Goal: Navigation & Orientation: Understand site structure

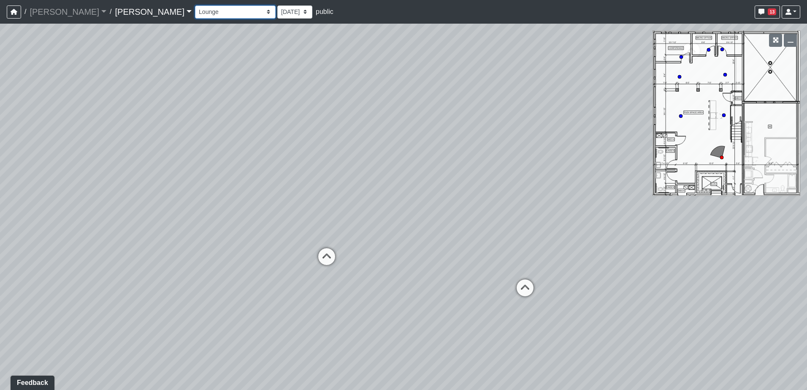
click at [206, 14] on select "Entry Kitchenette Lounge Pool Table Seating 1 Seating 2 Seating 3 Seating 4 Ban…" at bounding box center [235, 11] width 81 height 13
click at [195, 5] on select "Entry Kitchenette Lounge Pool Table Seating 1 Seating 2 Seating 3 Seating 4 Ban…" at bounding box center [235, 11] width 81 height 13
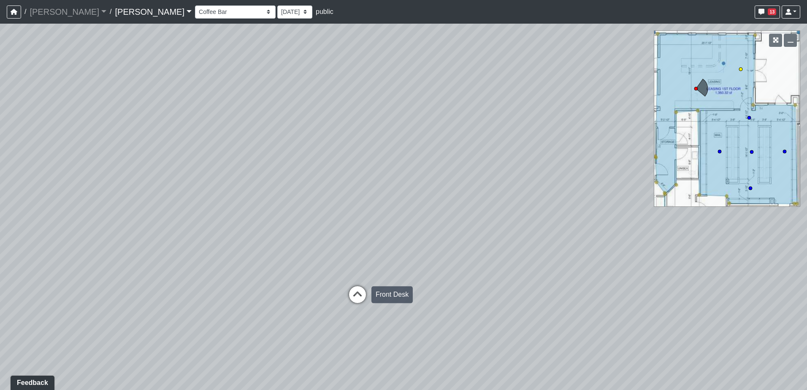
drag, startPoint x: 358, startPoint y: 292, endPoint x: 353, endPoint y: 283, distance: 10.4
click at [358, 292] on icon at bounding box center [357, 298] width 25 height 25
drag, startPoint x: 243, startPoint y: 177, endPoint x: 540, endPoint y: 171, distance: 297.3
click at [540, 171] on div "Loading... Cabinets Loading... TV Wall Loading... Flex Space Fourth Floor - Mez…" at bounding box center [403, 207] width 807 height 367
drag, startPoint x: 236, startPoint y: 157, endPoint x: 585, endPoint y: 103, distance: 353.3
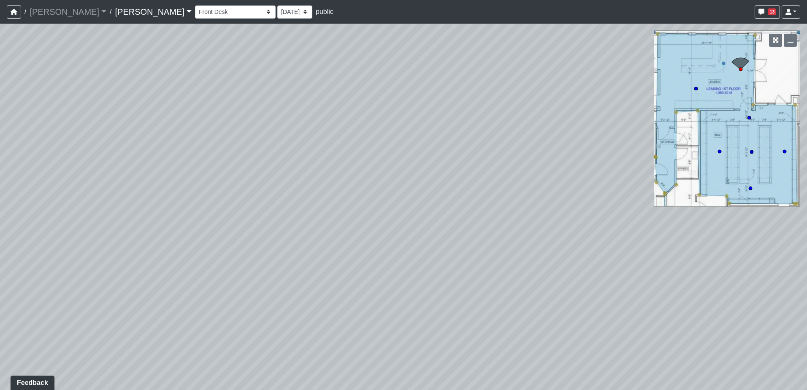
click at [585, 103] on div "Loading... Cabinets Loading... TV Wall Loading... Flex Space Fourth Floor - Mez…" at bounding box center [403, 207] width 807 height 367
drag, startPoint x: 198, startPoint y: 86, endPoint x: 558, endPoint y: 138, distance: 364.3
click at [558, 138] on div "Loading... Cabinets Loading... TV Wall Loading... Flex Space Fourth Floor - Mez…" at bounding box center [403, 207] width 807 height 367
drag, startPoint x: 393, startPoint y: 225, endPoint x: 469, endPoint y: 191, distance: 83.3
click at [469, 191] on div "Loading... Cabinets Loading... TV Wall Loading... Flex Space Fourth Floor - Mez…" at bounding box center [403, 207] width 807 height 367
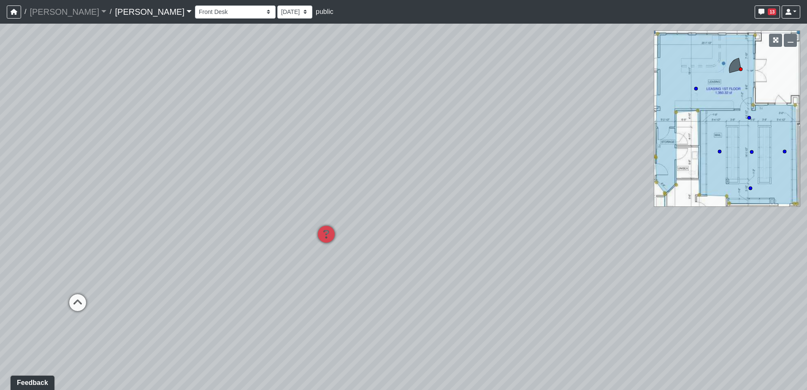
drag, startPoint x: 522, startPoint y: 191, endPoint x: 370, endPoint y: 192, distance: 152.0
click at [370, 192] on div "Loading... Cabinets Loading... TV Wall Loading... Flex Space Fourth Floor - Mez…" at bounding box center [403, 207] width 807 height 367
drag, startPoint x: 338, startPoint y: 206, endPoint x: 353, endPoint y: 232, distance: 30.1
click at [353, 233] on div "Loading... Cabinets Loading... TV Wall Loading... Flex Space Fourth Floor - Mez…" at bounding box center [403, 207] width 807 height 367
drag, startPoint x: 291, startPoint y: 276, endPoint x: 441, endPoint y: 240, distance: 154.6
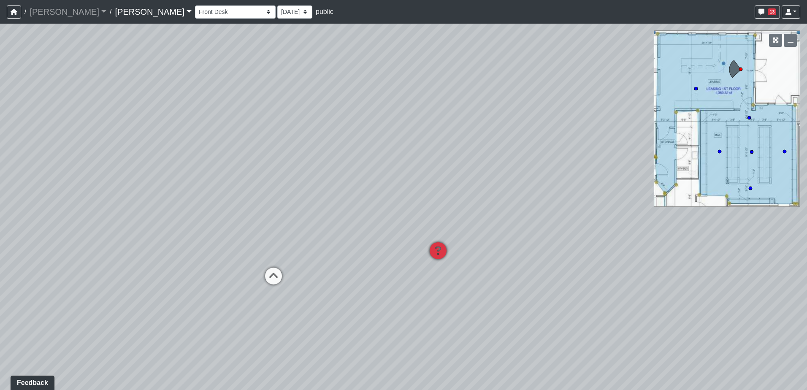
click at [445, 240] on div "Loading... Cabinets Loading... TV Wall Loading... Flex Space Fourth Floor - Mez…" at bounding box center [403, 207] width 807 height 367
drag, startPoint x: 226, startPoint y: 242, endPoint x: 422, endPoint y: 247, distance: 195.6
click at [417, 245] on div "Loading... Cabinets Loading... TV Wall Loading... Flex Space Fourth Floor - Mez…" at bounding box center [403, 207] width 807 height 367
drag, startPoint x: 386, startPoint y: 314, endPoint x: 282, endPoint y: 324, distance: 104.4
click at [282, 324] on div "Loading... Cabinets Loading... TV Wall Loading... Flex Space Fourth Floor - Mez…" at bounding box center [403, 207] width 807 height 367
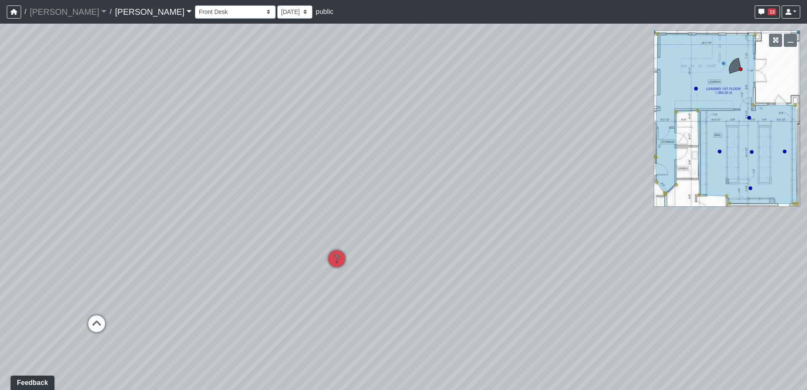
drag, startPoint x: 519, startPoint y: 273, endPoint x: 303, endPoint y: 269, distance: 215.4
click at [303, 269] on div "Loading... Cabinets Loading... TV Wall Loading... Flex Space Fourth Floor - Mez…" at bounding box center [403, 207] width 807 height 367
drag, startPoint x: 487, startPoint y: 277, endPoint x: 269, endPoint y: 277, distance: 217.9
click at [269, 276] on div "Loading... Cabinets Loading... TV Wall Loading... Flex Space Fourth Floor - Mez…" at bounding box center [403, 207] width 807 height 367
drag, startPoint x: 254, startPoint y: 293, endPoint x: 389, endPoint y: 261, distance: 139.0
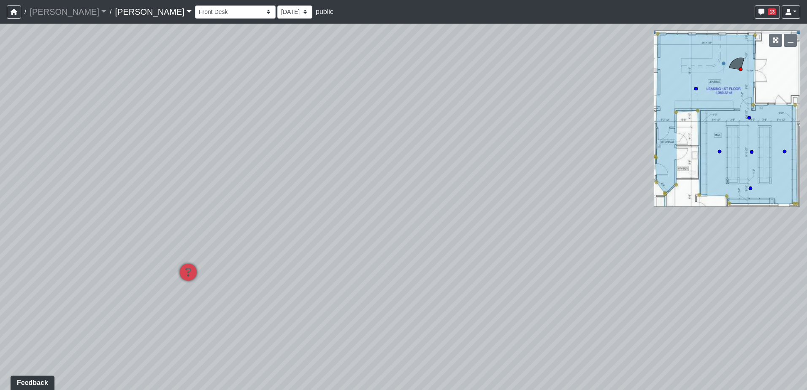
click at [389, 261] on div "Loading... Cabinets Loading... TV Wall Loading... Flex Space Fourth Floor - Mez…" at bounding box center [403, 207] width 807 height 367
drag, startPoint x: 329, startPoint y: 216, endPoint x: 405, endPoint y: 265, distance: 91.4
click at [407, 272] on div "Loading... Cabinets Loading... TV Wall Loading... Flex Space Fourth Floor - Mez…" at bounding box center [403, 207] width 807 height 367
drag, startPoint x: 365, startPoint y: 223, endPoint x: 516, endPoint y: 223, distance: 150.3
click at [516, 223] on div "Loading... Cabinets Loading... TV Wall Loading... Flex Space Fourth Floor - Mez…" at bounding box center [403, 207] width 807 height 367
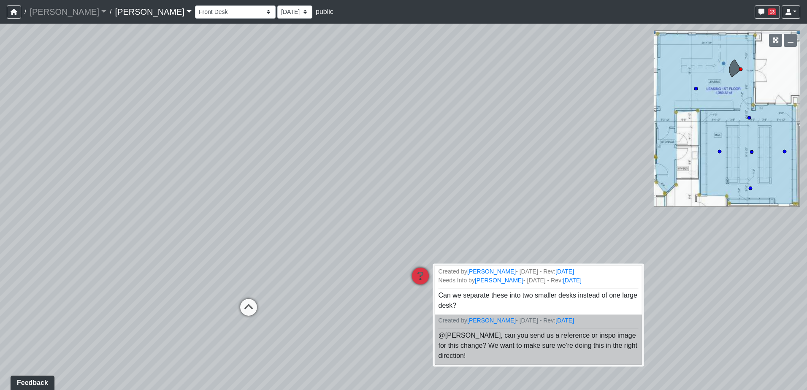
click at [417, 275] on icon at bounding box center [420, 280] width 25 height 25
click at [388, 292] on div "Loading... Cabinets Loading... TV Wall Loading... Flex Space Fourth Floor - Mez…" at bounding box center [403, 207] width 807 height 367
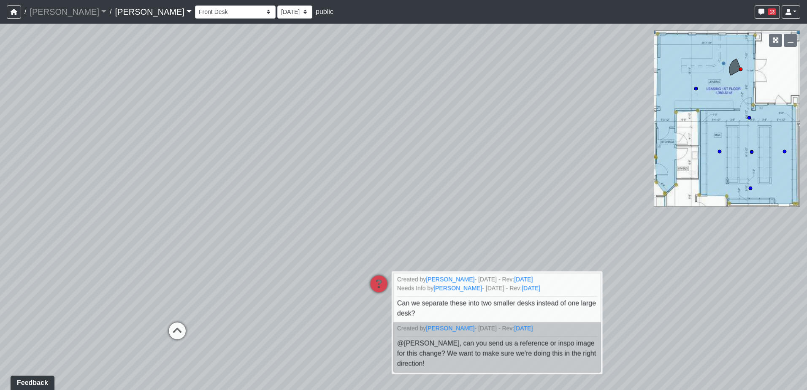
click at [311, 289] on div "Loading... Cabinets Loading... TV Wall Loading... Flex Space Fourth Floor - Mez…" at bounding box center [403, 207] width 807 height 367
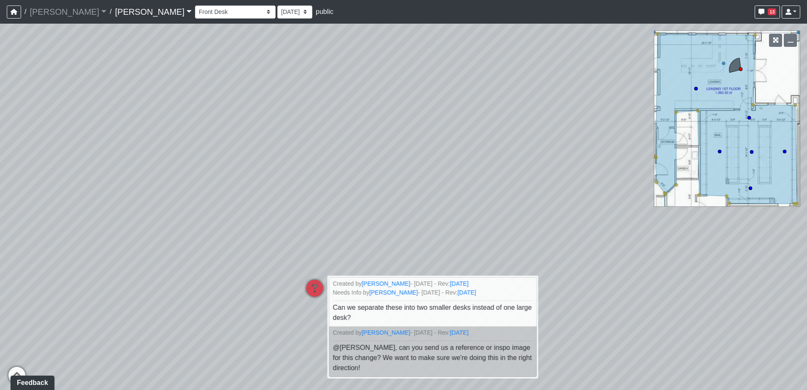
drag, startPoint x: 369, startPoint y: 226, endPoint x: 320, endPoint y: 227, distance: 49.8
click at [319, 226] on div "Loading... Cabinets Loading... TV Wall Loading... Flex Space Fourth Floor - Mez…" at bounding box center [403, 207] width 807 height 367
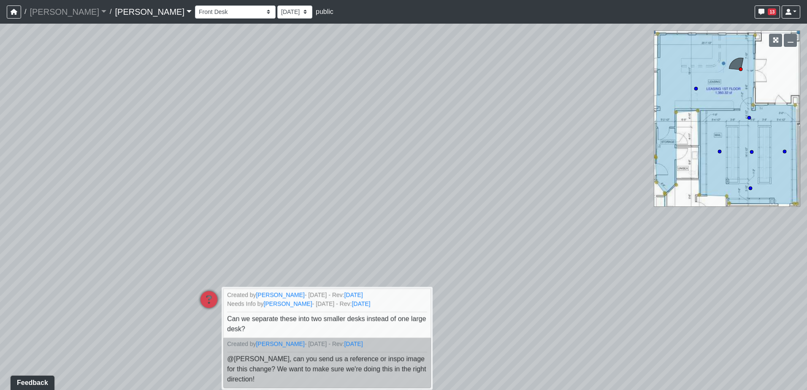
drag, startPoint x: 361, startPoint y: 224, endPoint x: 236, endPoint y: 217, distance: 125.2
click at [200, 217] on div "Loading... Cabinets Loading... TV Wall Loading... Flex Space Fourth Floor - Mez…" at bounding box center [403, 207] width 807 height 367
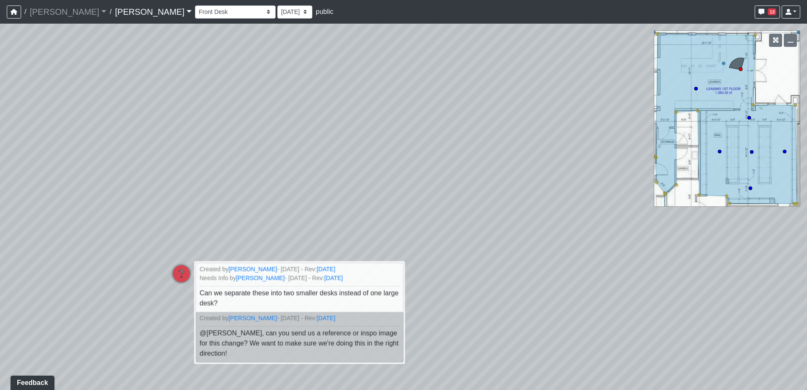
drag, startPoint x: 315, startPoint y: 272, endPoint x: 376, endPoint y: 238, distance: 70.1
click at [376, 238] on div "Loading... Cabinets Loading... TV Wall Loading... Flex Space Fourth Floor - Mez…" at bounding box center [403, 207] width 807 height 367
drag, startPoint x: 417, startPoint y: 235, endPoint x: 489, endPoint y: 233, distance: 71.8
click at [489, 233] on div "Loading... Cabinets Loading... TV Wall Loading... Flex Space Fourth Floor - Mez…" at bounding box center [403, 207] width 807 height 367
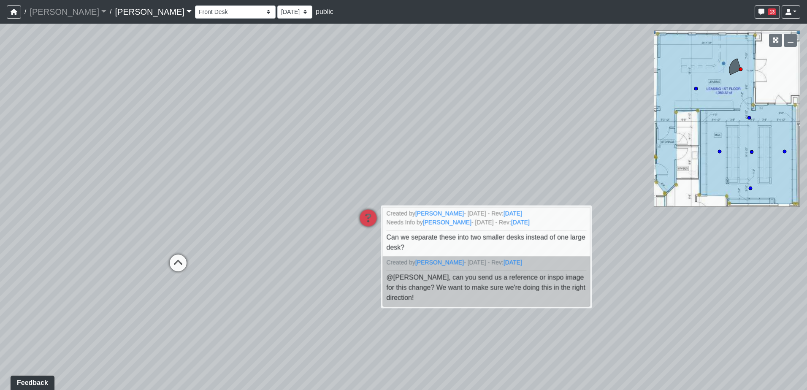
drag, startPoint x: 222, startPoint y: 224, endPoint x: 391, endPoint y: 192, distance: 171.9
click at [391, 192] on div "Loading... Cabinets Loading... TV Wall Loading... Flex Space Fourth Floor - Mez…" at bounding box center [403, 207] width 807 height 367
drag, startPoint x: 302, startPoint y: 220, endPoint x: 405, endPoint y: 213, distance: 102.9
click at [405, 213] on div "Loading... Cabinets Loading... TV Wall Loading... Flex Space Fourth Floor - Mez…" at bounding box center [403, 207] width 807 height 367
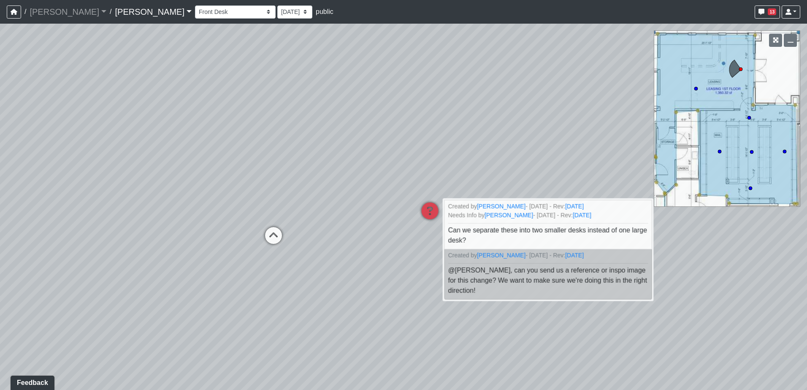
drag, startPoint x: 339, startPoint y: 230, endPoint x: 433, endPoint y: 226, distance: 94.2
click at [433, 226] on div "Loading... Cabinets Loading... TV Wall Loading... Flex Space Fourth Floor - Mez…" at bounding box center [403, 207] width 807 height 367
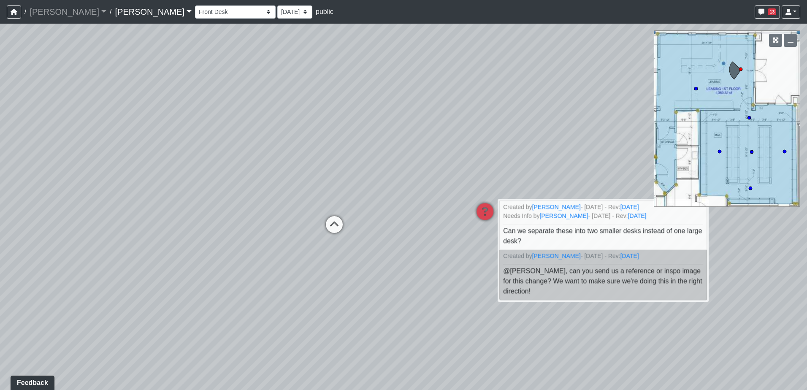
click at [417, 228] on div "Loading... Cabinets Loading... TV Wall Loading... Flex Space Fourth Floor - Mez…" at bounding box center [403, 207] width 807 height 367
drag, startPoint x: 432, startPoint y: 228, endPoint x: 461, endPoint y: 231, distance: 28.4
click at [461, 231] on div "Loading... Cabinets Loading... TV Wall Loading... Flex Space Fourth Floor - Mez…" at bounding box center [403, 207] width 807 height 367
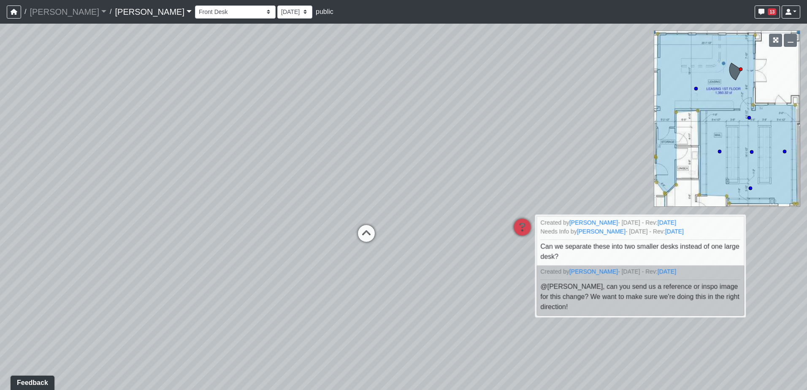
drag, startPoint x: 470, startPoint y: 219, endPoint x: 380, endPoint y: 217, distance: 89.5
click at [382, 217] on div "Loading... Cabinets Loading... TV Wall Loading... Flex Space Fourth Floor - Mez…" at bounding box center [403, 207] width 807 height 367
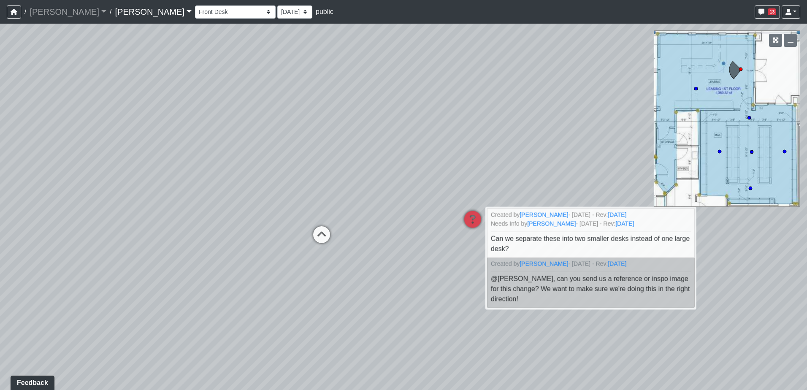
drag, startPoint x: 482, startPoint y: 190, endPoint x: 381, endPoint y: 196, distance: 100.7
click at [385, 196] on div "Loading... Cabinets Loading... TV Wall Loading... Flex Space Fourth Floor - Mez…" at bounding box center [403, 207] width 807 height 367
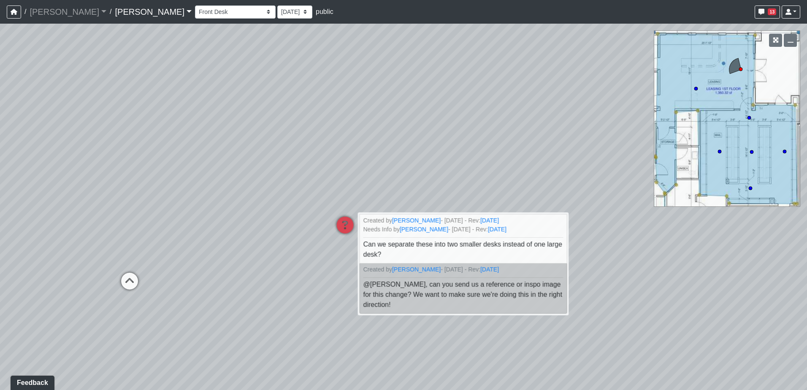
drag, startPoint x: 375, startPoint y: 191, endPoint x: 253, endPoint y: 191, distance: 122.0
click at [253, 191] on div "Loading... Cabinets Loading... TV Wall Loading... Flex Space Fourth Floor - Mez…" at bounding box center [403, 207] width 807 height 367
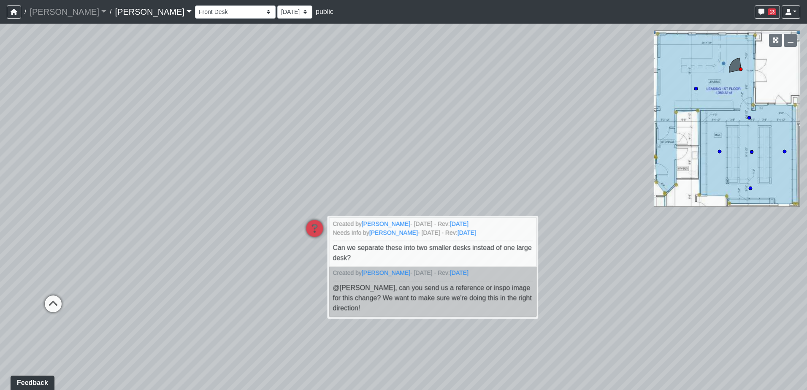
click at [161, 300] on div "Loading... Cabinets Loading... TV Wall Loading... Flex Space Fourth Floor - Mez…" at bounding box center [403, 207] width 807 height 367
click at [246, 215] on div "Loading... Cabinets Loading... TV Wall Loading... Flex Space Fourth Floor - Mez…" at bounding box center [403, 207] width 807 height 367
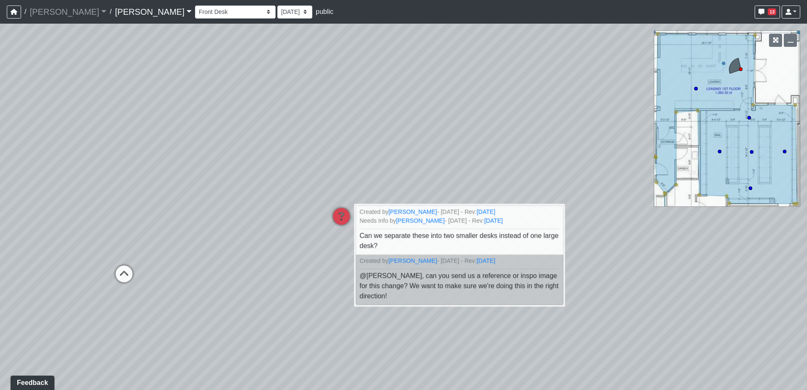
drag, startPoint x: 224, startPoint y: 209, endPoint x: 233, endPoint y: 208, distance: 9.4
click at [232, 208] on div "Loading... Cabinets Loading... TV Wall Loading... Flex Space Fourth Floor - Mez…" at bounding box center [403, 207] width 807 height 367
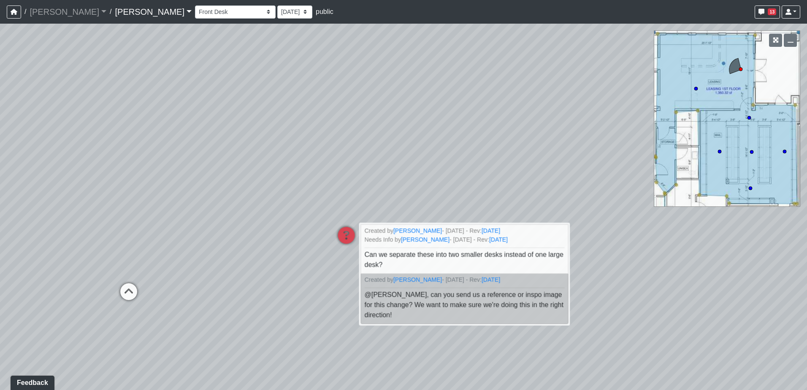
drag, startPoint x: 231, startPoint y: 234, endPoint x: 231, endPoint y: 241, distance: 6.8
click at [231, 241] on div "Loading... Cabinets Loading... TV Wall Loading... Flex Space Fourth Floor - Mez…" at bounding box center [403, 207] width 807 height 367
drag, startPoint x: 220, startPoint y: 187, endPoint x: 229, endPoint y: 213, distance: 27.9
click at [229, 213] on div "Loading... Cabinets Loading... TV Wall Loading... Flex Space Fourth Floor - Mez…" at bounding box center [403, 207] width 807 height 367
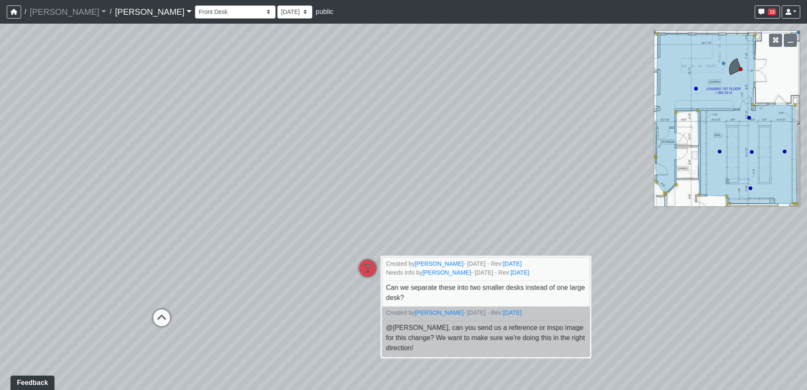
drag, startPoint x: 273, startPoint y: 214, endPoint x: 333, endPoint y: 225, distance: 61.0
click at [332, 225] on div "Loading... Cabinets Loading... TV Wall Loading... Flex Space Fourth Floor - Mez…" at bounding box center [403, 207] width 807 height 367
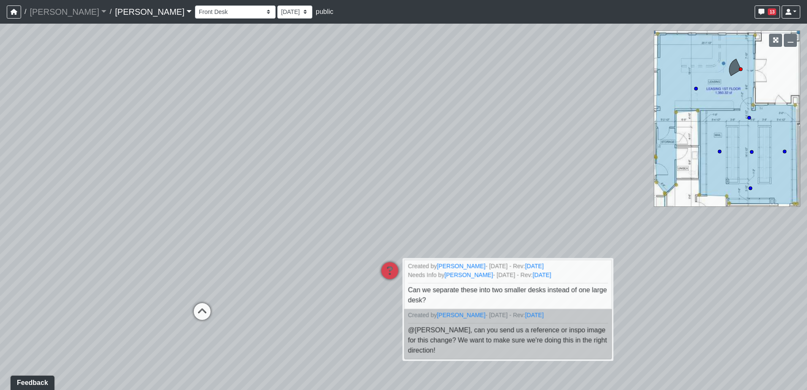
drag, startPoint x: 448, startPoint y: 206, endPoint x: 361, endPoint y: 207, distance: 87.0
click at [361, 207] on div "Loading... Cabinets Loading... TV Wall Loading... Flex Space Fourth Floor - Mez…" at bounding box center [403, 207] width 807 height 367
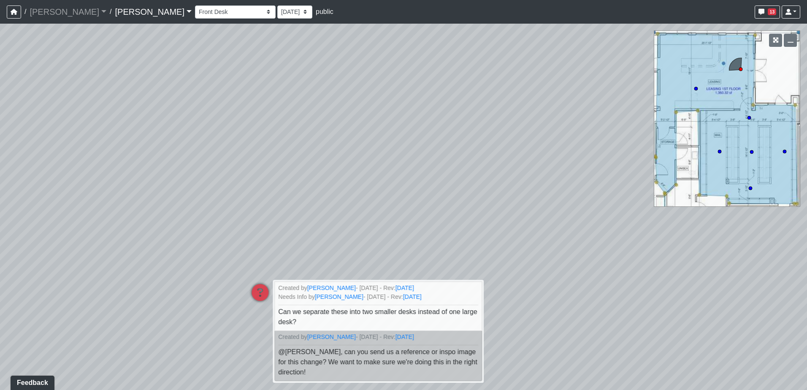
drag, startPoint x: 332, startPoint y: 221, endPoint x: 280, endPoint y: 225, distance: 53.0
click at [280, 225] on div "Loading... Cabinets Loading... TV Wall Loading... Flex Space Fourth Floor - Mez…" at bounding box center [403, 207] width 807 height 367
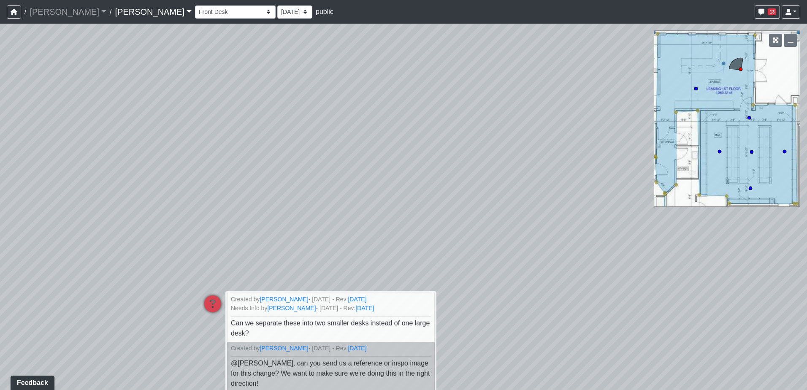
drag, startPoint x: 98, startPoint y: 234, endPoint x: 197, endPoint y: 211, distance: 102.2
click at [197, 211] on div "Loading... Cabinets Loading... TV Wall Loading... Flex Space Fourth Floor - Mez…" at bounding box center [403, 207] width 807 height 367
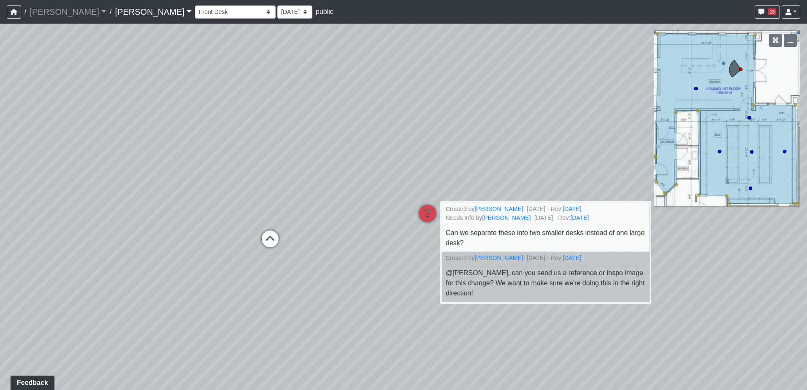
drag, startPoint x: 165, startPoint y: 216, endPoint x: 373, endPoint y: 155, distance: 216.9
click at [373, 155] on div "Loading... Cabinets Loading... TV Wall Loading... Flex Space Fourth Floor - Mez…" at bounding box center [403, 207] width 807 height 367
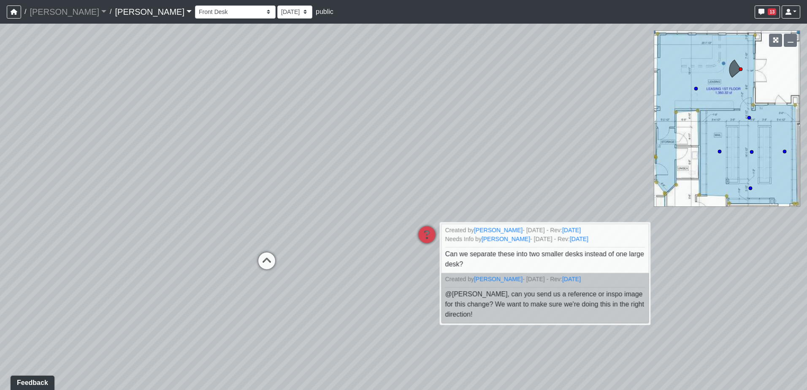
drag, startPoint x: 334, startPoint y: 164, endPoint x: 332, endPoint y: 189, distance: 24.9
click at [332, 189] on div "Loading... Cabinets Loading... TV Wall Loading... Flex Space Fourth Floor - Mez…" at bounding box center [403, 207] width 807 height 367
drag, startPoint x: 333, startPoint y: 188, endPoint x: 335, endPoint y: 205, distance: 16.6
click at [335, 205] on div "Loading... Cabinets Loading... TV Wall Loading... Flex Space Fourth Floor - Mez…" at bounding box center [403, 207] width 807 height 367
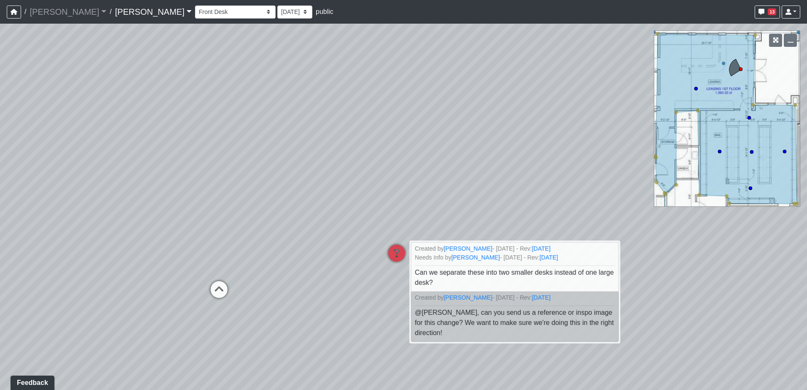
drag, startPoint x: 260, startPoint y: 228, endPoint x: 179, endPoint y: 239, distance: 81.5
click at [171, 240] on div "Loading... Cabinets Loading... TV Wall Loading... Flex Space Fourth Floor - Mez…" at bounding box center [403, 207] width 807 height 367
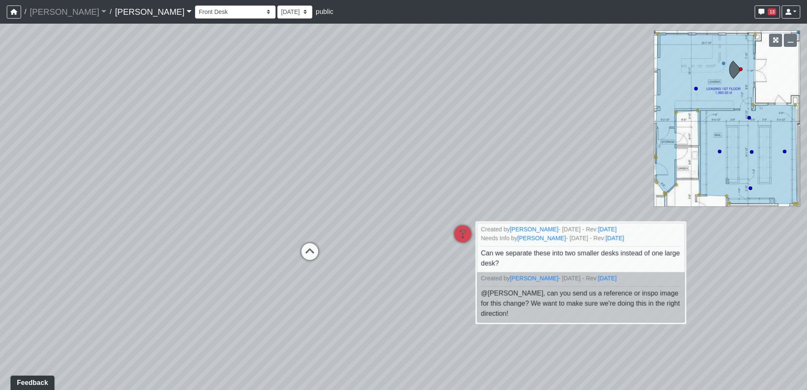
drag, startPoint x: 156, startPoint y: 230, endPoint x: 307, endPoint y: 200, distance: 154.2
click at [307, 200] on div "Loading... Cabinets Loading... TV Wall Loading... Flex Space Fourth Floor - Mez…" at bounding box center [403, 207] width 807 height 367
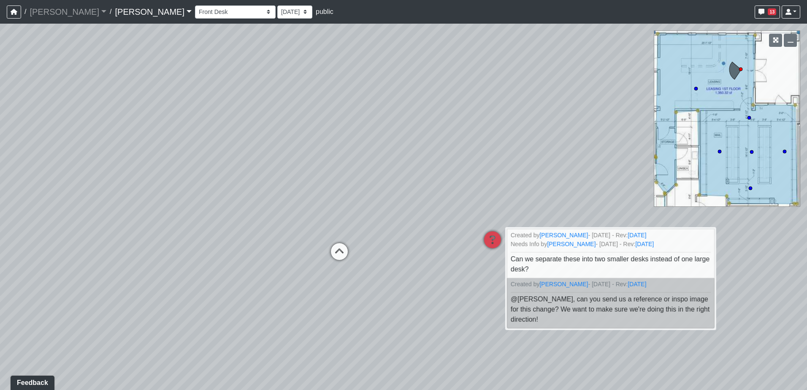
drag, startPoint x: 229, startPoint y: 202, endPoint x: 372, endPoint y: 210, distance: 143.4
click at [372, 210] on div "Loading... Cabinets Loading... TV Wall Loading... Flex Space Fourth Floor - Mez…" at bounding box center [403, 207] width 807 height 367
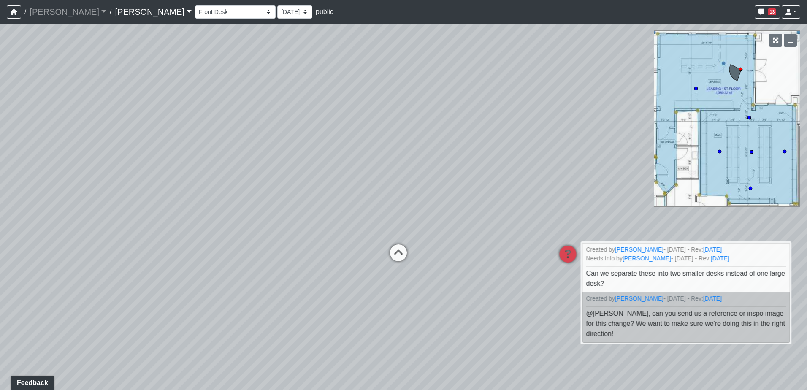
drag, startPoint x: 364, startPoint y: 220, endPoint x: 371, endPoint y: 220, distance: 7.2
click at [371, 220] on div "Loading... Cabinets Loading... TV Wall Loading... Flex Space Fourth Floor - Mez…" at bounding box center [403, 207] width 807 height 367
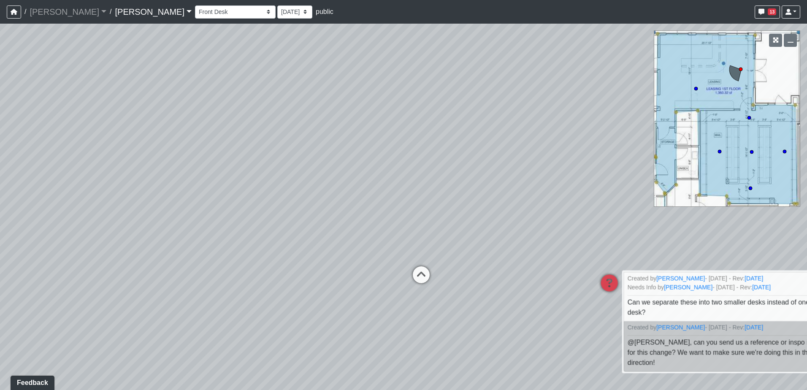
drag, startPoint x: 345, startPoint y: 220, endPoint x: 262, endPoint y: 256, distance: 90.8
click at [262, 256] on div "Loading... Cabinets Loading... TV Wall Loading... Flex Space Fourth Floor - Mez…" at bounding box center [403, 207] width 807 height 367
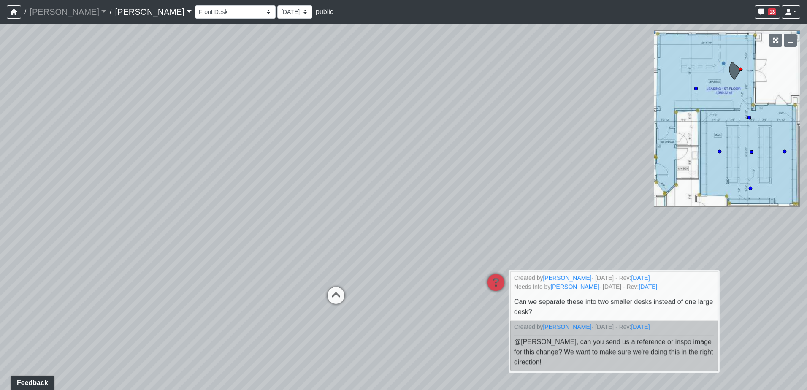
drag, startPoint x: 548, startPoint y: 238, endPoint x: 425, endPoint y: 247, distance: 123.2
click at [425, 247] on div "Loading... Cabinets Loading... TV Wall Loading... Flex Space Fourth Floor - Mez…" at bounding box center [403, 207] width 807 height 367
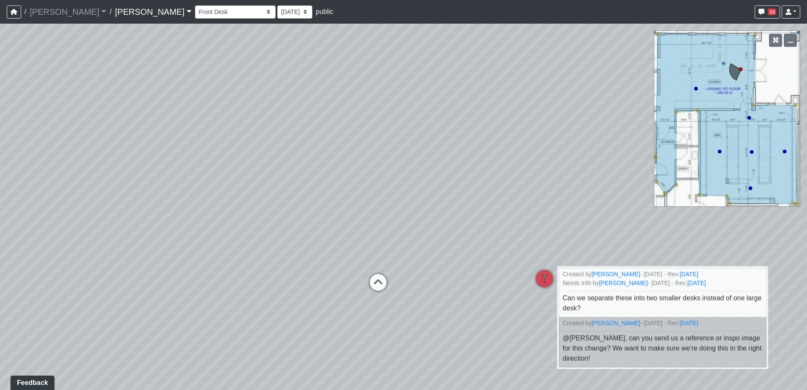
drag, startPoint x: 309, startPoint y: 229, endPoint x: 387, endPoint y: 219, distance: 79.2
click at [387, 219] on div "Loading... Cabinets Loading... TV Wall Loading... Flex Space Fourth Floor - Mez…" at bounding box center [403, 207] width 807 height 367
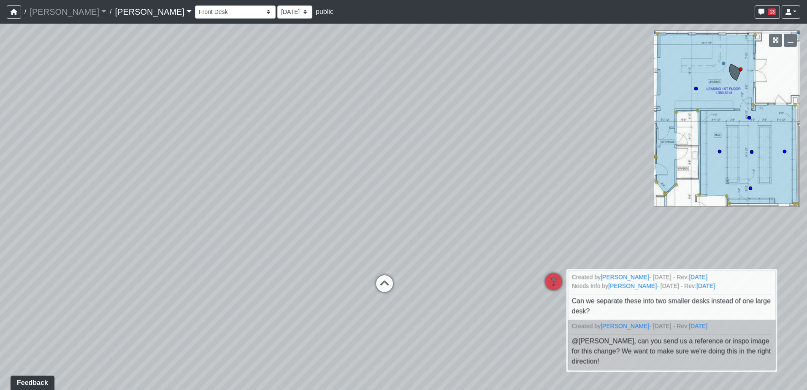
drag, startPoint x: 355, startPoint y: 331, endPoint x: 245, endPoint y: 328, distance: 110.2
click at [246, 328] on div "Loading... Cabinets Loading... TV Wall Loading... Flex Space Fourth Floor - Mez…" at bounding box center [403, 207] width 807 height 367
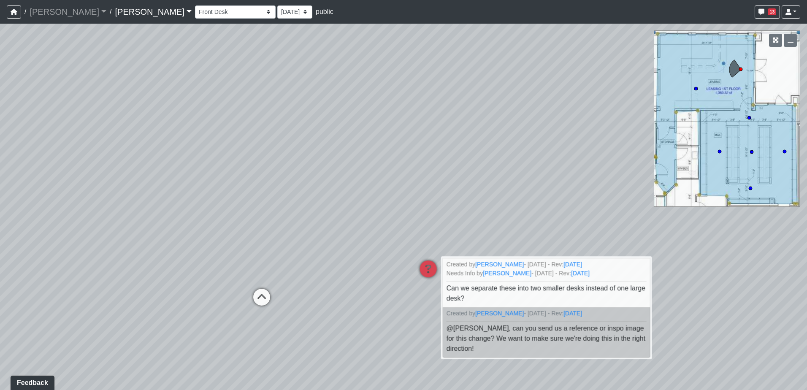
drag, startPoint x: 369, startPoint y: 293, endPoint x: 134, endPoint y: 290, distance: 234.4
click at [109, 293] on div "Loading... Cabinets Loading... TV Wall Loading... Flex Space Fourth Floor - Mez…" at bounding box center [403, 207] width 807 height 367
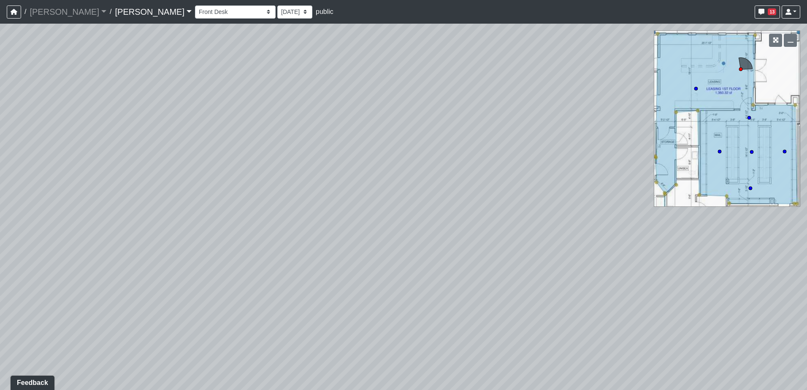
drag, startPoint x: 317, startPoint y: 269, endPoint x: 201, endPoint y: 275, distance: 116.3
click at [201, 275] on div "Loading... Cabinets Loading... TV Wall Loading... Flex Space Fourth Floor - Mez…" at bounding box center [403, 207] width 807 height 367
drag, startPoint x: 167, startPoint y: 294, endPoint x: 588, endPoint y: 228, distance: 426.2
click at [588, 228] on div "Loading... Cabinets Loading... TV Wall Loading... Flex Space Fourth Floor - Mez…" at bounding box center [403, 207] width 807 height 367
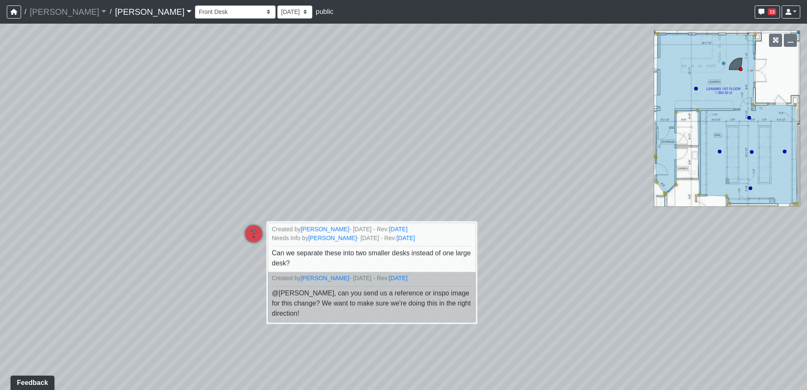
drag, startPoint x: 398, startPoint y: 258, endPoint x: 608, endPoint y: 276, distance: 211.0
click at [593, 267] on div "Loading... Cabinets Loading... TV Wall Loading... Flex Space Fourth Floor - Mez…" at bounding box center [403, 207] width 807 height 367
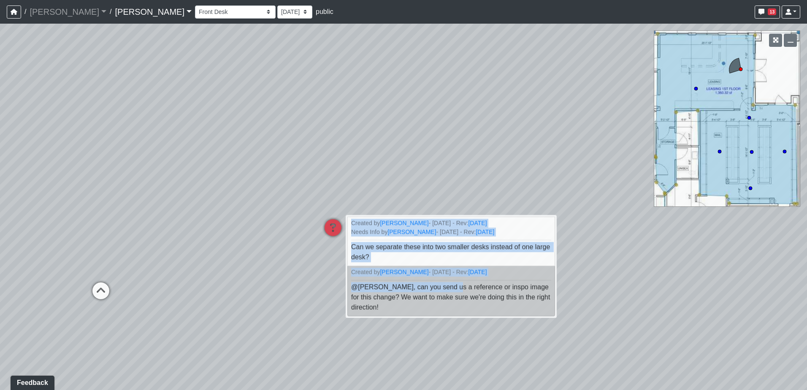
drag, startPoint x: 513, startPoint y: 292, endPoint x: 664, endPoint y: 304, distance: 152.0
click at [664, 304] on div "Loading... Cabinets Loading... TV Wall Loading... Flex Space Fourth Floor - Mez…" at bounding box center [403, 207] width 807 height 367
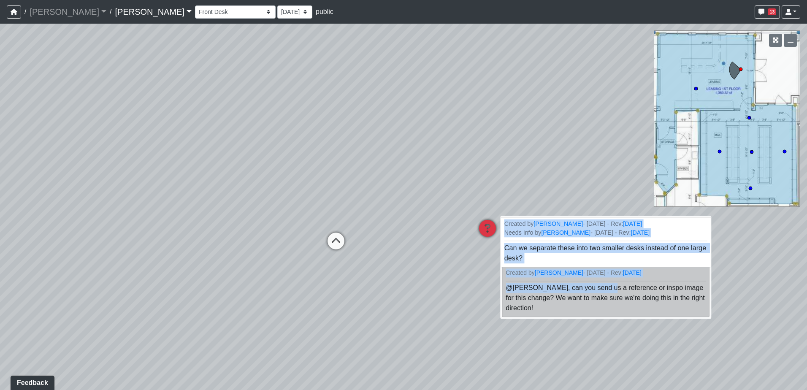
drag, startPoint x: 664, startPoint y: 304, endPoint x: 543, endPoint y: 248, distance: 133.6
click at [543, 248] on div "Loading... Cabinets Loading... TV Wall Loading... Flex Space Fourth Floor - Mez…" at bounding box center [403, 207] width 807 height 367
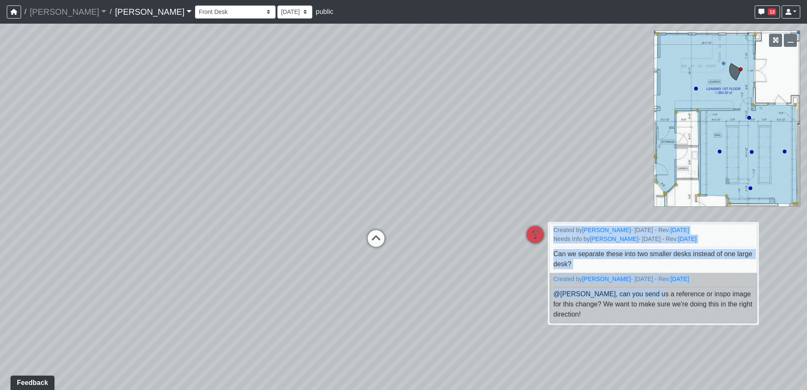
drag, startPoint x: 378, startPoint y: 239, endPoint x: 473, endPoint y: 247, distance: 94.9
click at [473, 247] on div "Loading... Cabinets Loading... TV Wall Loading... Flex Space Fourth Floor - Mez…" at bounding box center [403, 207] width 807 height 367
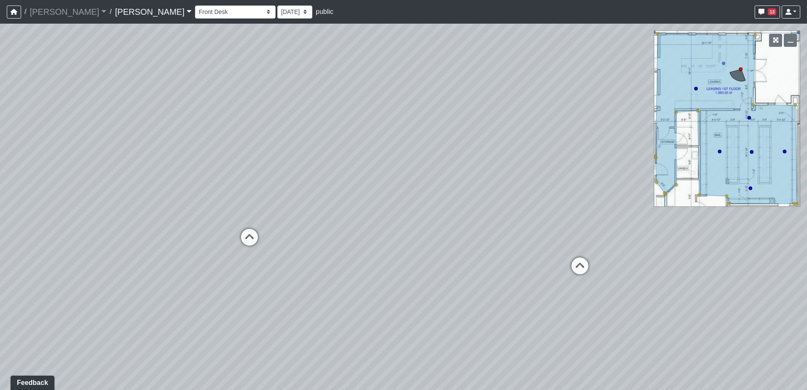
drag, startPoint x: 373, startPoint y: 243, endPoint x: 447, endPoint y: 244, distance: 73.5
click at [447, 243] on div "Loading... Cabinets Loading... TV Wall Loading... Flex Space Fourth Floor - Mez…" at bounding box center [403, 207] width 807 height 367
click at [282, 233] on icon at bounding box center [279, 237] width 25 height 25
drag, startPoint x: 263, startPoint y: 216, endPoint x: 499, endPoint y: 273, distance: 243.1
click at [499, 274] on div "Loading... Cabinets Loading... TV Wall Loading... Flex Space Fourth Floor - Mez…" at bounding box center [403, 207] width 807 height 367
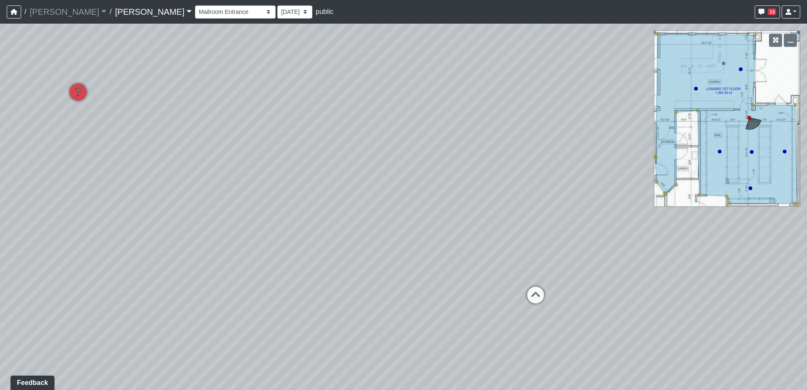
drag, startPoint x: 337, startPoint y: 231, endPoint x: 462, endPoint y: 247, distance: 125.5
click at [462, 247] on div "Loading... Cabinets Loading... TV Wall Loading... Flex Space Fourth Floor - Mez…" at bounding box center [403, 207] width 807 height 367
drag, startPoint x: 345, startPoint y: 221, endPoint x: 462, endPoint y: 238, distance: 118.2
click at [462, 238] on div "Loading... Cabinets Loading... TV Wall Loading... Flex Space Fourth Floor - Mez…" at bounding box center [403, 207] width 807 height 367
drag, startPoint x: 496, startPoint y: 289, endPoint x: 402, endPoint y: 263, distance: 97.8
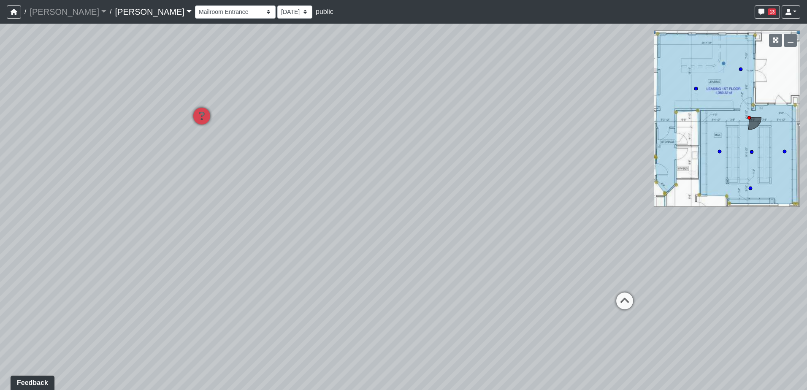
click at [402, 263] on div "Loading... Cabinets Loading... TV Wall Loading... Flex Space Fourth Floor - Mez…" at bounding box center [403, 207] width 807 height 367
drag, startPoint x: 325, startPoint y: 249, endPoint x: 309, endPoint y: 253, distance: 16.5
click at [310, 252] on div "Loading... Cabinets Loading... TV Wall Loading... Flex Space Fourth Floor - Mez…" at bounding box center [403, 207] width 807 height 367
drag, startPoint x: 405, startPoint y: 244, endPoint x: 235, endPoint y: 234, distance: 170.0
click at [235, 234] on div "Loading... Cabinets Loading... TV Wall Loading... Flex Space Fourth Floor - Mez…" at bounding box center [403, 207] width 807 height 367
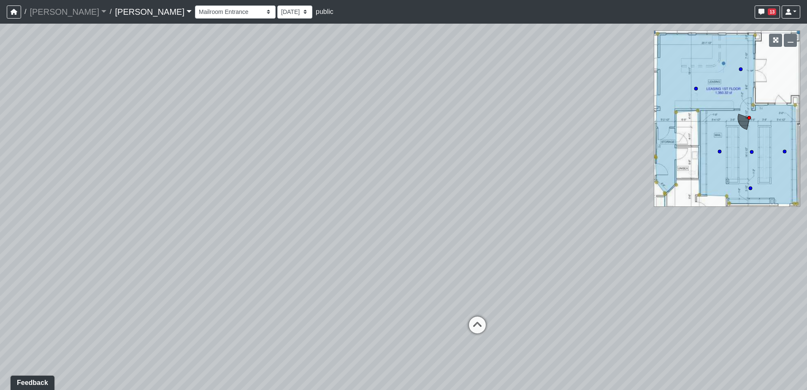
drag, startPoint x: 477, startPoint y: 231, endPoint x: 216, endPoint y: 227, distance: 261.0
click at [250, 223] on div "Loading... Cabinets Loading... TV Wall Loading... Flex Space Fourth Floor - Mez…" at bounding box center [403, 207] width 807 height 367
drag, startPoint x: 174, startPoint y: 215, endPoint x: 244, endPoint y: 339, distance: 142.6
click at [244, 338] on div "Loading... Cabinets Loading... TV Wall Loading... Flex Space Fourth Floor - Mez…" at bounding box center [403, 207] width 807 height 367
drag, startPoint x: 220, startPoint y: 306, endPoint x: 371, endPoint y: 235, distance: 166.4
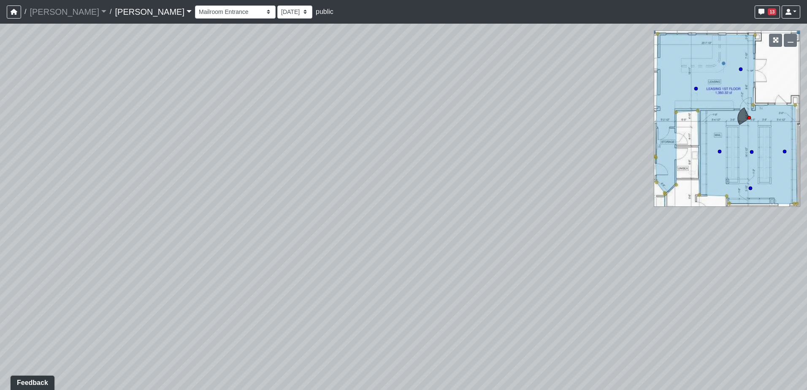
click at [379, 228] on div "Loading... Cabinets Loading... TV Wall Loading... Flex Space Fourth Floor - Mez…" at bounding box center [403, 207] width 807 height 367
drag, startPoint x: 303, startPoint y: 329, endPoint x: 368, endPoint y: 217, distance: 129.4
click at [368, 217] on div "Loading... Cabinets Loading... TV Wall Loading... Flex Space Fourth Floor - Mez…" at bounding box center [403, 207] width 807 height 367
drag, startPoint x: 296, startPoint y: 238, endPoint x: 462, endPoint y: 209, distance: 168.5
click at [458, 209] on div "Loading... Cabinets Loading... TV Wall Loading... Flex Space Fourth Floor - Mez…" at bounding box center [403, 207] width 807 height 367
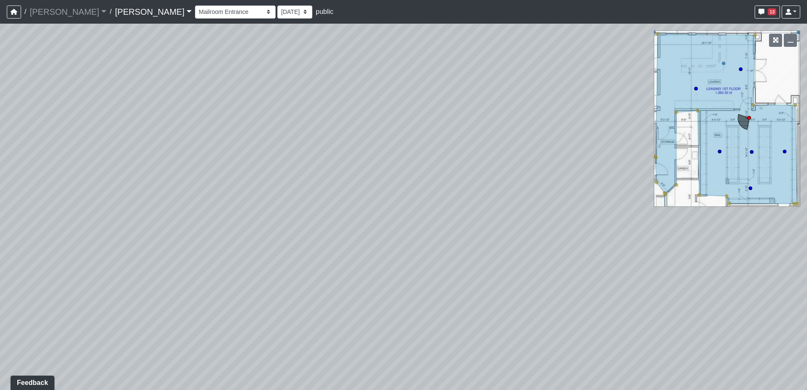
drag, startPoint x: 338, startPoint y: 209, endPoint x: 519, endPoint y: 212, distance: 181.2
click at [514, 212] on div "Loading... Cabinets Loading... TV Wall Loading... Flex Space Fourth Floor - Mez…" at bounding box center [403, 207] width 807 height 367
click at [363, 209] on div "Loading... Cabinets Loading... TV Wall Loading... Flex Space Fourth Floor - Mez…" at bounding box center [403, 207] width 807 height 367
drag, startPoint x: 217, startPoint y: 219, endPoint x: 456, endPoint y: 227, distance: 239.5
click at [456, 227] on div "Loading... Cabinets Loading... TV Wall Loading... Flex Space Fourth Floor - Mez…" at bounding box center [403, 207] width 807 height 367
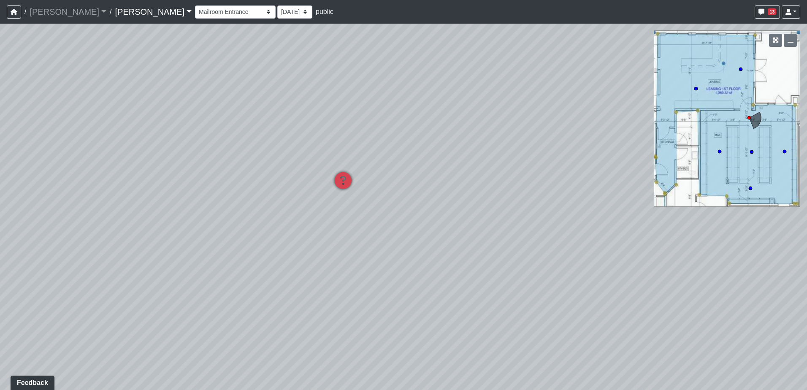
drag, startPoint x: 180, startPoint y: 190, endPoint x: 399, endPoint y: 196, distance: 219.2
click at [399, 196] on div "Loading... Cabinets Loading... TV Wall Loading... Flex Space Fourth Floor - Mez…" at bounding box center [403, 207] width 807 height 367
drag, startPoint x: 280, startPoint y: 192, endPoint x: 317, endPoint y: 194, distance: 37.7
click at [317, 194] on div "Loading... Cabinets Loading... TV Wall Loading... Flex Space Fourth Floor - Mez…" at bounding box center [403, 207] width 807 height 367
drag, startPoint x: 366, startPoint y: 197, endPoint x: 277, endPoint y: 195, distance: 89.5
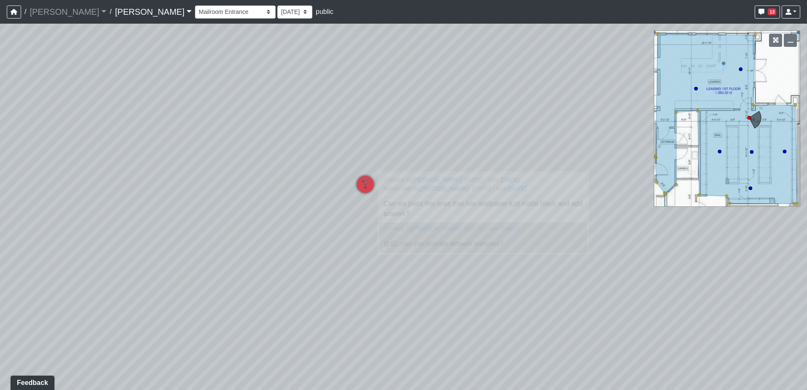
click at [277, 195] on div "Loading... Cabinets Loading... TV Wall Loading... Flex Space Fourth Floor - Mez…" at bounding box center [403, 207] width 807 height 367
drag, startPoint x: 284, startPoint y: 228, endPoint x: 215, endPoint y: 204, distance: 72.6
click at [215, 204] on div "Loading... Cabinets Loading... TV Wall Loading... Flex Space Fourth Floor - Mez…" at bounding box center [403, 207] width 807 height 367
drag, startPoint x: 303, startPoint y: 218, endPoint x: 90, endPoint y: 220, distance: 212.8
click at [90, 220] on div "Loading... Cabinets Loading... TV Wall Loading... Flex Space Fourth Floor - Mez…" at bounding box center [403, 207] width 807 height 367
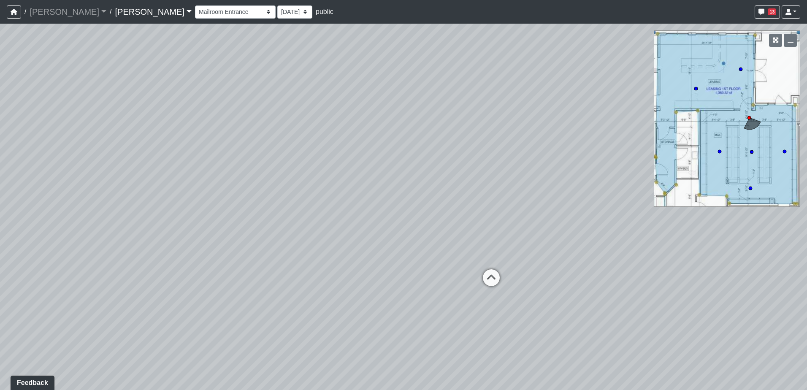
drag, startPoint x: 270, startPoint y: 231, endPoint x: 193, endPoint y: 225, distance: 77.1
click at [193, 225] on div "Loading... Cabinets Loading... TV Wall Loading... Flex Space Fourth Floor - Mez…" at bounding box center [403, 207] width 807 height 367
drag, startPoint x: 334, startPoint y: 219, endPoint x: 537, endPoint y: 219, distance: 203.1
click at [537, 219] on div "Loading... Cabinets Loading... TV Wall Loading... Flex Space Fourth Floor - Mez…" at bounding box center [403, 207] width 807 height 367
drag, startPoint x: 285, startPoint y: 211, endPoint x: 312, endPoint y: 217, distance: 27.3
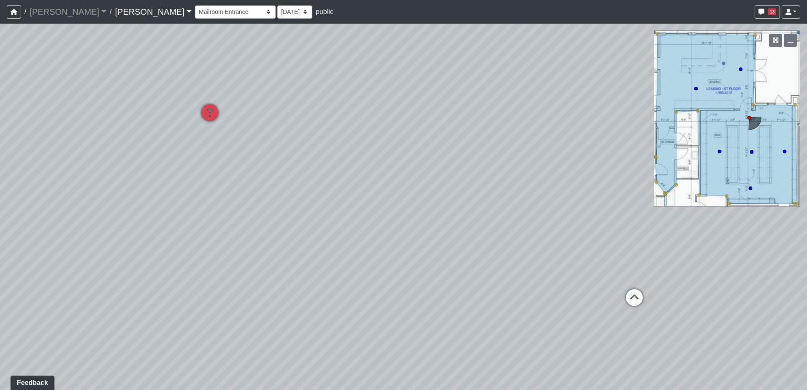
click at [312, 217] on div "Loading... Cabinets Loading... TV Wall Loading... Flex Space Fourth Floor - Mez…" at bounding box center [403, 207] width 807 height 367
drag
click at [471, 283] on div "Loading... Cabinets Loading... TV Wall Loading... Flex Space Fourth Floor - Mez…" at bounding box center [403, 207] width 807 height 367
click at [205, 14] on select "Entry Kitchenette Lounge Pool Table Seating 1 Seating 2 Seating 3 Seating 4 Ban…" at bounding box center [235, 11] width 81 height 13
click at [195, 5] on select "Entry Kitchenette Lounge Pool Table Seating 1 Seating 2 Seating 3 Seating 4 Ban…" at bounding box center [235, 11] width 81 height 13
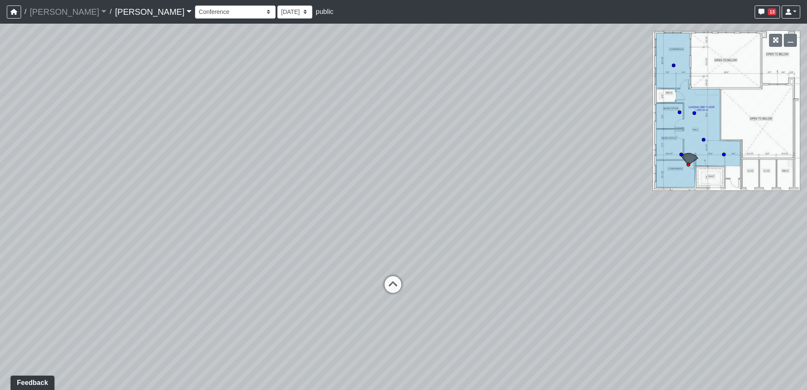
drag, startPoint x: 249, startPoint y: 217, endPoint x: 205, endPoint y: 217, distance: 43.9
click at [205, 217] on div "Loading... Cabinets Loading... TV Wall Loading... Flex Space Fourth Floor - Mez…" at bounding box center [403, 207] width 807 height 367
click at [137, 306] on icon at bounding box center [139, 309] width 25 height 25
drag, startPoint x: 261, startPoint y: 278, endPoint x: 45, endPoint y: 238, distance: 219.1
click at [0, 237] on html "/ [PERSON_NAME] Loading... / [PERSON_NAME][GEOGRAPHIC_DATA][PERSON_NAME] Loadin…" at bounding box center [403, 195] width 807 height 390
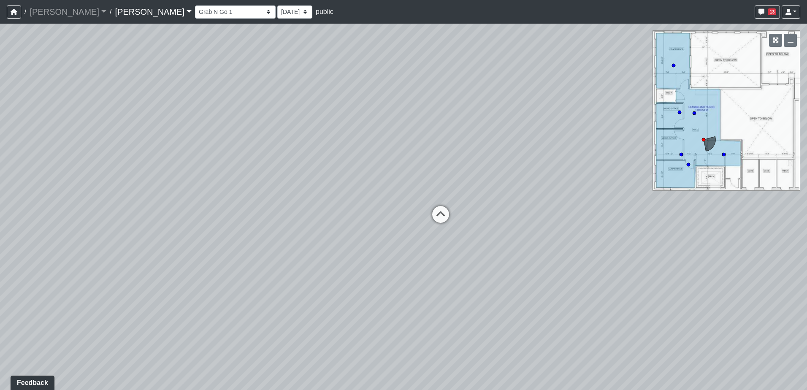
drag, startPoint x: 288, startPoint y: 244, endPoint x: 177, endPoint y: 266, distance: 112.2
click at [173, 264] on div "Loading... Cabinets Loading... TV Wall Loading... Flex Space Fourth Floor - Mez…" at bounding box center [403, 207] width 807 height 367
drag, startPoint x: 155, startPoint y: 197, endPoint x: 386, endPoint y: 173, distance: 232.2
click at [372, 174] on div "Loading... Cabinets Loading... TV Wall Loading... Flex Space Fourth Floor - Mez…" at bounding box center [403, 207] width 807 height 367
drag, startPoint x: 255, startPoint y: 187, endPoint x: 296, endPoint y: 213, distance: 48.2
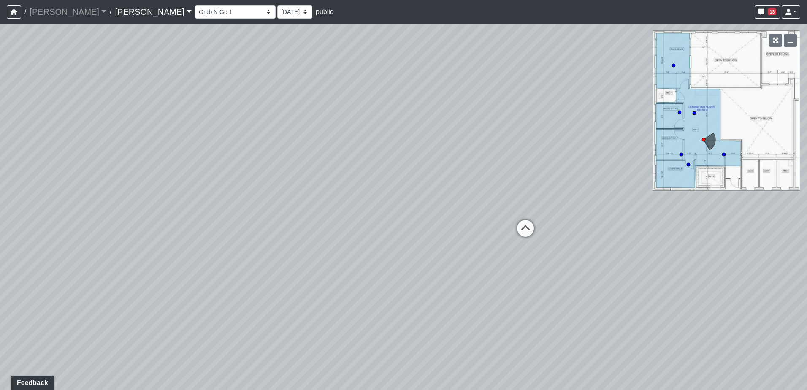
click at [295, 212] on div "Loading... Cabinets Loading... TV Wall Loading... Flex Space Fourth Floor - Mez…" at bounding box center [403, 207] width 807 height 367
drag, startPoint x: 304, startPoint y: 204, endPoint x: 315, endPoint y: 253, distance: 50.6
click at [313, 256] on div "Loading... Cabinets Loading... TV Wall Loading... Flex Space Fourth Floor - Mez…" at bounding box center [403, 207] width 807 height 367
drag, startPoint x: 382, startPoint y: 359, endPoint x: 310, endPoint y: 201, distance: 173.5
click at [310, 201] on div "Loading... Cabinets Loading... TV Wall Loading... Flex Space Fourth Floor - Mez…" at bounding box center [403, 207] width 807 height 367
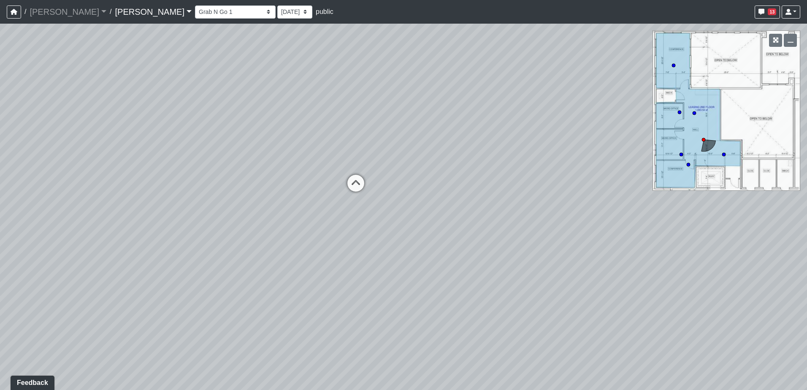
drag, startPoint x: 438, startPoint y: 206, endPoint x: 160, endPoint y: 256, distance: 282.8
click at [159, 247] on div "Loading... Cabinets Loading... TV Wall Loading... Flex Space Fourth Floor - Mez…" at bounding box center [403, 207] width 807 height 367
drag, startPoint x: 382, startPoint y: 272, endPoint x: 733, endPoint y: 293, distance: 351.9
click at [733, 293] on div "Loading... Cabinets Loading... TV Wall Loading... Flex Space Fourth Floor - Mez…" at bounding box center [403, 207] width 807 height 367
drag, startPoint x: 500, startPoint y: 271, endPoint x: 540, endPoint y: 274, distance: 40.3
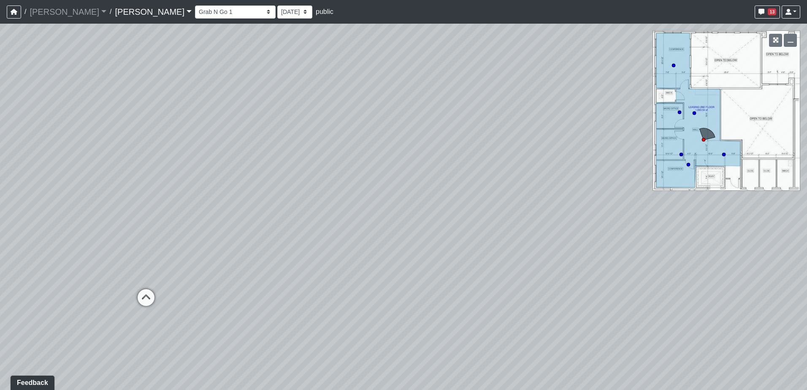
click at [540, 274] on div "Loading... Cabinets Loading... TV Wall Loading... Flex Space Fourth Floor - Mez…" at bounding box center [403, 207] width 807 height 367
click at [226, 304] on icon at bounding box center [224, 307] width 25 height 25
drag, startPoint x: 296, startPoint y: 277, endPoint x: 136, endPoint y: 277, distance: 159.6
click at [148, 278] on div "Loading... Cabinets Loading... TV Wall Loading... Flex Space Fourth Floor - Mez…" at bounding box center [403, 207] width 807 height 367
drag, startPoint x: 312, startPoint y: 277, endPoint x: 142, endPoint y: 288, distance: 170.1
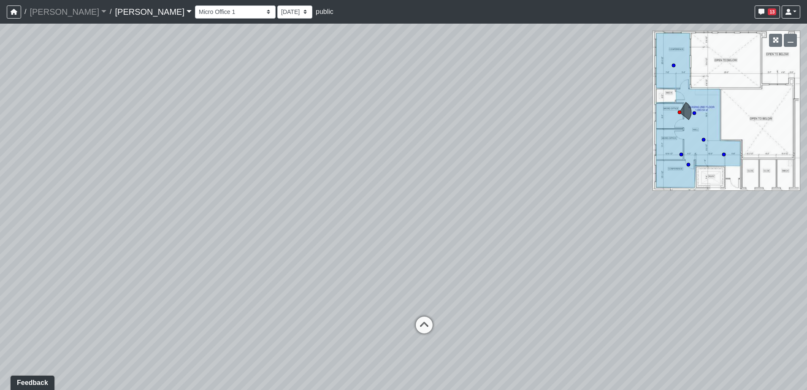
click at [142, 288] on div "Loading... Cabinets Loading... TV Wall Loading... Flex Space Fourth Floor - Mez…" at bounding box center [403, 207] width 807 height 367
click at [106, 293] on div "Loading... Cabinets Loading... TV Wall Loading... Flex Space Fourth Floor - Mez…" at bounding box center [403, 207] width 807 height 367
click at [209, 294] on div "Loading... Cabinets Loading... TV Wall Loading... Flex Space Fourth Floor - Mez…" at bounding box center [403, 207] width 807 height 367
click at [521, 288] on div "Loading... Cabinets Loading... TV Wall Loading... Flex Space Fourth Floor - Mez…" at bounding box center [403, 207] width 807 height 367
click at [277, 307] on icon at bounding box center [284, 310] width 25 height 25
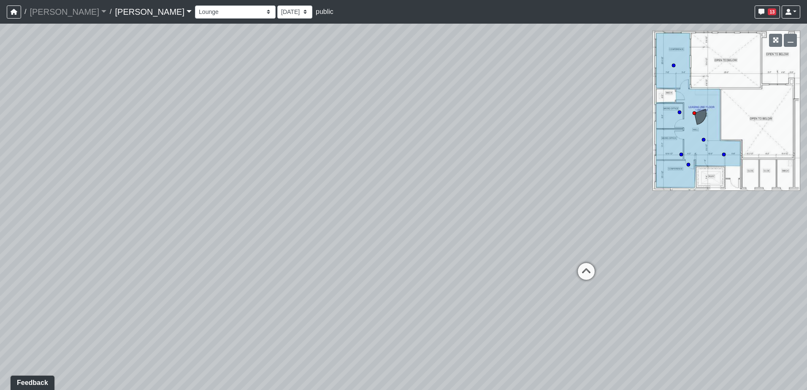
click at [193, 294] on div "Loading... Cabinets Loading... TV Wall Loading... Flex Space Fourth Floor - Mez…" at bounding box center [403, 207] width 807 height 367
click at [290, 243] on icon at bounding box center [289, 245] width 25 height 25
click at [271, 252] on div "Loading... Cabinets Loading... TV Wall Loading... Flex Space Fourth Floor - Mez…" at bounding box center [403, 207] width 807 height 367
click at [295, 238] on div "Loading... Cabinets Loading... TV Wall Loading... Flex Space Fourth Floor - Mez…" at bounding box center [403, 207] width 807 height 367
click at [180, 258] on div "Loading... Cabinets Loading... TV Wall Loading... Flex Space Fourth Floor - Mez…" at bounding box center [403, 207] width 807 height 367
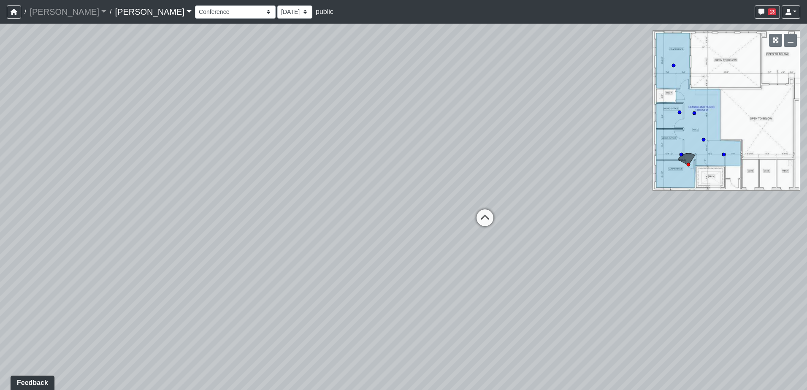
click at [205, 264] on div "Loading... Cabinets Loading... TV Wall Loading... Flex Space Fourth Floor - Mez…" at bounding box center [403, 207] width 807 height 367
click at [459, 227] on icon at bounding box center [468, 227] width 25 height 25
click at [362, 232] on icon at bounding box center [361, 238] width 25 height 25
click at [353, 217] on icon at bounding box center [356, 220] width 25 height 25
click at [353, 290] on div "Loading... Cabinets Loading... TV Wall Loading... Flex Space Fourth Floor - Mez…" at bounding box center [403, 207] width 807 height 367
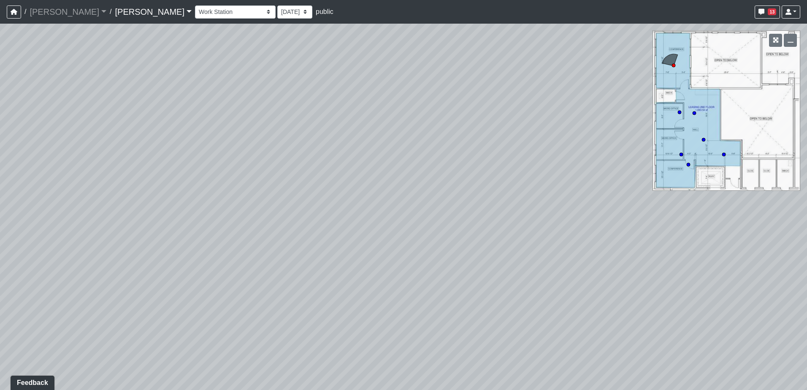
drag, startPoint x: 295, startPoint y: 266, endPoint x: 514, endPoint y: 241, distance: 220.6
click at [526, 246] on div "Loading... Cabinets Loading... TV Wall Loading... Flex Space Fourth Floor - Mez…" at bounding box center [403, 207] width 807 height 367
click at [614, 274] on div "Loading... Cabinets Loading... TV Wall Loading... Flex Space Fourth Floor - Mez…" at bounding box center [403, 207] width 807 height 367
click at [490, 276] on div "Loading... Cabinets Loading... TV Wall Loading... Flex Space Fourth Floor - Mez…" at bounding box center [403, 207] width 807 height 367
click at [505, 274] on div "Loading... Cabinets Loading... TV Wall Loading... Flex Space Fourth Floor - Mez…" at bounding box center [403, 207] width 807 height 367
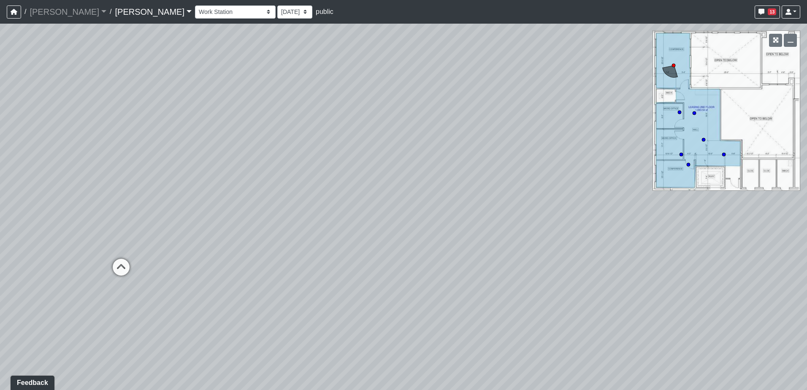
click at [437, 296] on div "Loading... Cabinets Loading... TV Wall Loading... Flex Space Fourth Floor - Mez…" at bounding box center [403, 207] width 807 height 367
click at [471, 288] on div "Loading... Cabinets Loading... TV Wall Loading... Flex Space Fourth Floor - Mez…" at bounding box center [403, 207] width 807 height 367
click at [207, 12] on select "Entry Kitchenette Lounge Pool Table Seating 1 Seating 2 Seating 3 Seating 4 Ban…" at bounding box center [235, 11] width 81 height 13
click at [195, 5] on select "Entry Kitchenette Lounge Pool Table Seating 1 Seating 2 Seating 3 Seating 4 Ban…" at bounding box center [235, 11] width 81 height 13
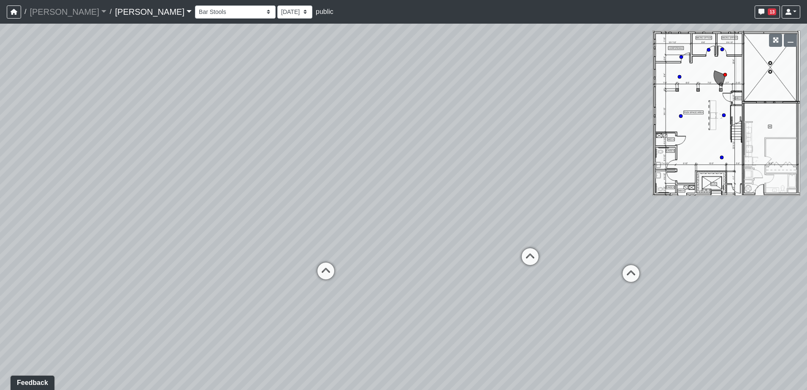
drag, startPoint x: 305, startPoint y: 245, endPoint x: 450, endPoint y: 255, distance: 144.7
click at [447, 255] on div "Loading... Cabinets Loading... TV Wall Loading... Flex Space Fourth Floor - Mez…" at bounding box center [403, 207] width 807 height 367
click at [236, 267] on icon at bounding box center [238, 276] width 25 height 25
click at [174, 253] on div "Loading... Cabinets Loading... TV Wall Loading... Flex Space Fourth Floor - Mez…" at bounding box center [403, 207] width 807 height 367
click at [283, 310] on icon at bounding box center [283, 314] width 25 height 25
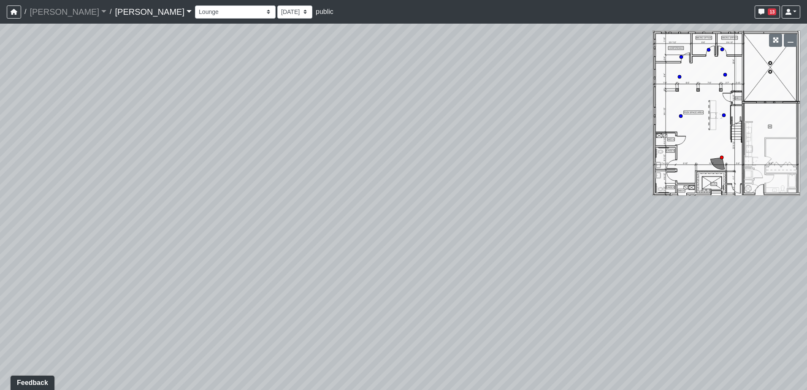
drag, startPoint x: 432, startPoint y: 280, endPoint x: 128, endPoint y: 255, distance: 304.2
click at [132, 254] on div "Loading... Cabinets Loading... TV Wall Loading... Flex Space Fourth Floor - Mez…" at bounding box center [403, 207] width 807 height 367
click at [266, 258] on div "Loading... Cabinets Loading... TV Wall Loading... Flex Space Fourth Floor - Mez…" at bounding box center [403, 207] width 807 height 367
click at [342, 248] on div "Loading... Cabinets Loading... TV Wall Loading... Flex Space Fourth Floor - Mez…" at bounding box center [403, 207] width 807 height 367
click at [537, 253] on div "Loading... Cabinets Loading... TV Wall Loading... Flex Space Fourth Floor - Mez…" at bounding box center [403, 207] width 807 height 367
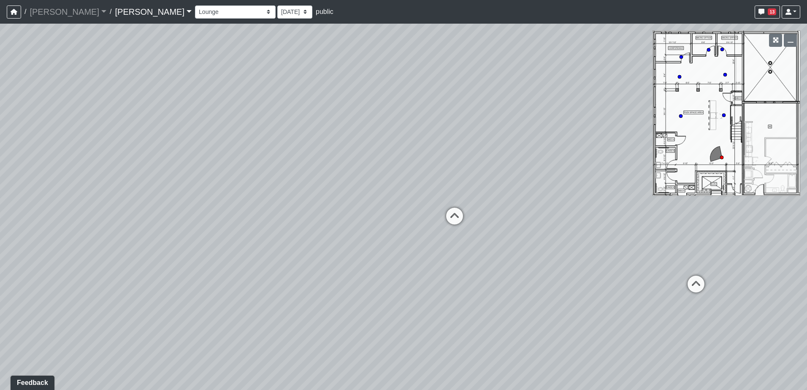
click at [382, 266] on div "Loading... Cabinets Loading... TV Wall Loading... Flex Space Fourth Floor - Mez…" at bounding box center [403, 207] width 807 height 367
click at [258, 259] on div "Loading... Cabinets Loading... TV Wall Loading... Flex Space Fourth Floor - Mez…" at bounding box center [403, 207] width 807 height 367
click at [266, 267] on div "Loading... Cabinets Loading... TV Wall Loading... Flex Space Fourth Floor - Mez…" at bounding box center [403, 207] width 807 height 367
click at [278, 304] on div "Loading... Cabinets Loading... TV Wall Loading... Flex Space Fourth Floor - Mez…" at bounding box center [403, 207] width 807 height 367
click at [118, 316] on div "Loading... Cabinets Loading... TV Wall Loading... Flex Space Fourth Floor - Mez…" at bounding box center [403, 207] width 807 height 367
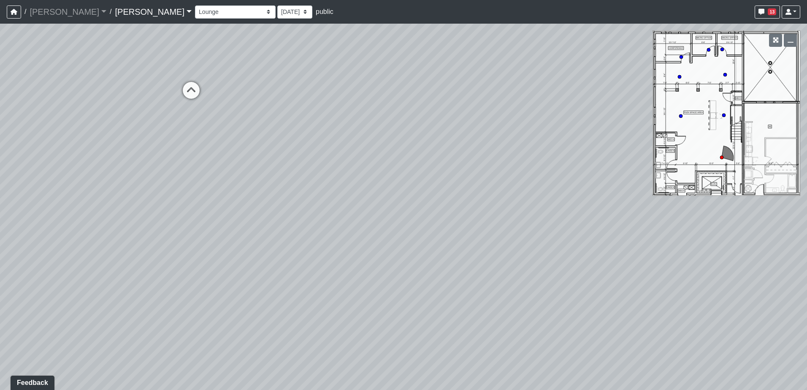
click at [212, 297] on div "Loading... Cabinets Loading... TV Wall Loading... Flex Space Fourth Floor - Mez…" at bounding box center [403, 207] width 807 height 367
click at [196, 301] on div "Loading... Cabinets Loading... TV Wall Loading... Flex Space Fourth Floor - Mez…" at bounding box center [403, 207] width 807 height 367
click at [488, 230] on div "Loading... Cabinets Loading... TV Wall Loading... Flex Space Fourth Floor - Mez…" at bounding box center [403, 207] width 807 height 367
click at [396, 228] on div "Loading... Cabinets Loading... TV Wall Loading... Flex Space Fourth Floor - Mez…" at bounding box center [403, 207] width 807 height 367
click at [446, 187] on div "Loading... Cabinets Loading... TV Wall Loading... Flex Space Fourth Floor - Mez…" at bounding box center [403, 207] width 807 height 367
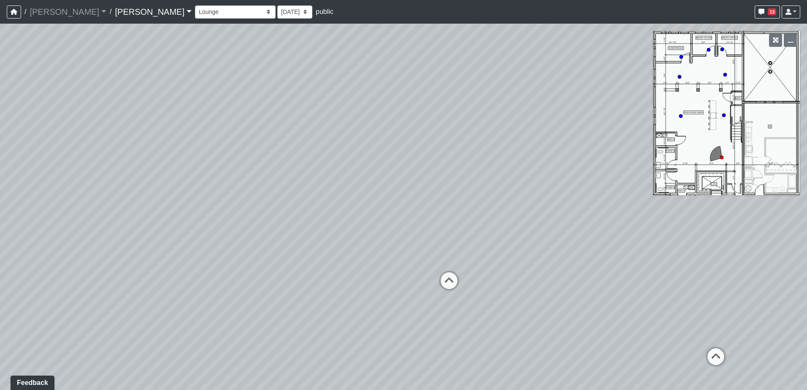
click at [424, 194] on div "Loading... Cabinets Loading... TV Wall Loading... Flex Space Fourth Floor - Mez…" at bounding box center [403, 207] width 807 height 367
click at [442, 279] on icon at bounding box center [440, 285] width 25 height 25
click at [380, 261] on div "Loading... Cabinets Loading... TV Wall Loading... Flex Space Fourth Floor - Mez…" at bounding box center [403, 207] width 807 height 367
click at [201, 234] on div "Loading... Cabinets Loading... TV Wall Loading... Flex Space Fourth Floor - Mez…" at bounding box center [403, 207] width 807 height 367
click at [98, 230] on div "Loading... Cabinets Loading... TV Wall Loading... Flex Space Fourth Floor - Mez…" at bounding box center [403, 207] width 807 height 367
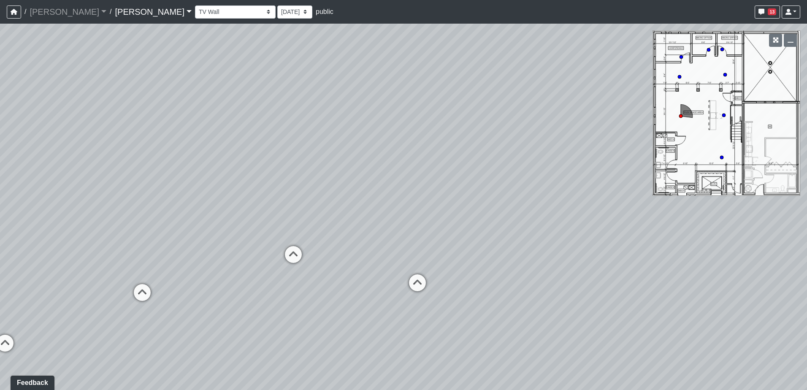
click at [396, 230] on div "Loading... Cabinets Loading... TV Wall Loading... Flex Space Fourth Floor - Mez…" at bounding box center [403, 207] width 807 height 367
click at [299, 258] on icon at bounding box center [304, 259] width 25 height 25
click at [203, 256] on div "Loading... Cabinets Loading... TV Wall Loading... Flex Space Fourth Floor - Mez…" at bounding box center [403, 207] width 807 height 367
click at [276, 263] on div "Loading... Cabinets Loading... TV Wall Loading... Flex Space Fourth Floor - Mez…" at bounding box center [403, 207] width 807 height 367
click at [296, 266] on div "Loading... Cabinets Loading... TV Wall Loading... Flex Space Fourth Floor - Mez…" at bounding box center [403, 207] width 807 height 367
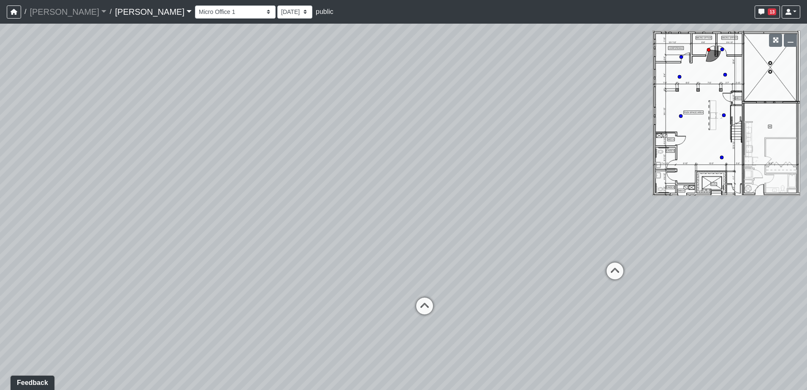
click at [342, 266] on div "Loading... Cabinets Loading... TV Wall Loading... Flex Space Fourth Floor - Mez…" at bounding box center [403, 207] width 807 height 367
click at [440, 308] on icon at bounding box center [441, 309] width 25 height 25
click at [573, 266] on div "Loading... Cabinets Loading... TV Wall Loading... Flex Space Fourth Floor - Mez…" at bounding box center [403, 207] width 807 height 367
click at [356, 285] on div "Loading... Cabinets Loading... TV Wall Loading... Flex Space Fourth Floor - Mez…" at bounding box center [403, 207] width 807 height 367
click at [412, 260] on div "Loading... Cabinets Loading... TV Wall Loading... Flex Space Fourth Floor - Mez…" at bounding box center [403, 207] width 807 height 367
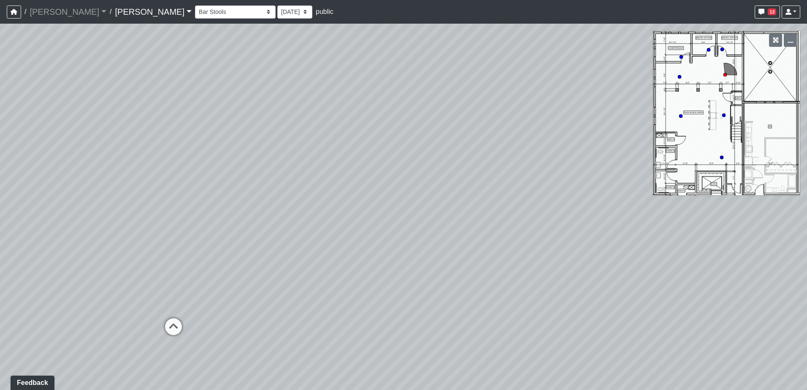
click at [447, 285] on div "Loading... Cabinets Loading... TV Wall Loading... Flex Space Fourth Floor - Mez…" at bounding box center [403, 207] width 807 height 367
click at [274, 290] on div "Loading... Cabinets Loading... TV Wall Loading... Flex Space Fourth Floor - Mez…" at bounding box center [403, 207] width 807 height 367
click at [206, 296] on icon at bounding box center [210, 303] width 25 height 25
click at [374, 264] on div "Loading... Cabinets Loading... TV Wall Loading... Flex Space Fourth Floor - Mez…" at bounding box center [403, 207] width 807 height 367
click at [354, 250] on div "Loading... Cabinets Loading... TV Wall Loading... Flex Space Fourth Floor - Mez…" at bounding box center [403, 207] width 807 height 367
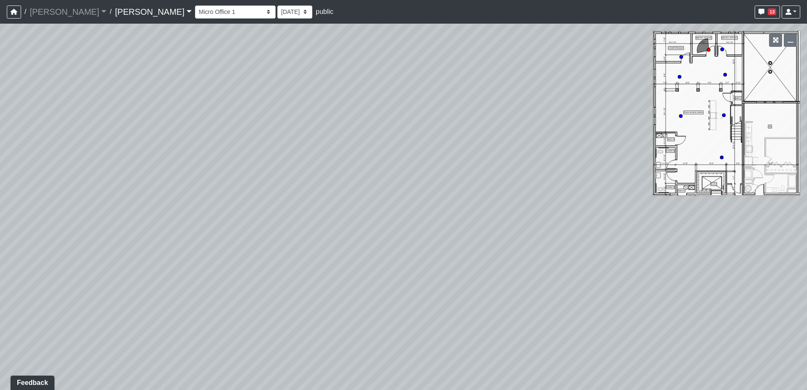
click at [373, 308] on div "Loading... Cabinets Loading... TV Wall Loading... Flex Space Fourth Floor - Mez…" at bounding box center [403, 207] width 807 height 367
click at [487, 318] on div "Loading... Cabinets Loading... TV Wall Loading... Flex Space Fourth Floor - Mez…" at bounding box center [403, 207] width 807 height 367
click at [160, 280] on div "Loading... Cabinets Loading... TV Wall Loading... Flex Space Fourth Floor - Mez…" at bounding box center [403, 207] width 807 height 367
click at [435, 308] on div "Loading... Cabinets Loading... TV Wall Loading... Flex Space Fourth Floor - Mez…" at bounding box center [403, 207] width 807 height 367
click at [237, 206] on icon at bounding box center [238, 208] width 25 height 25
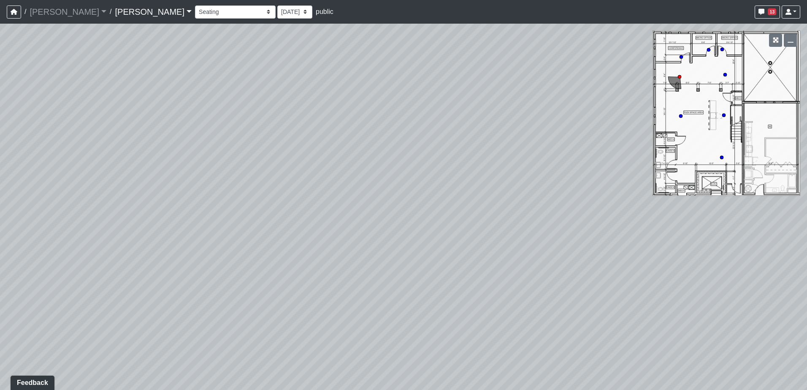
click at [167, 239] on div "Loading... Cabinets Loading... TV Wall Loading... Flex Space Fourth Floor - Mez…" at bounding box center [403, 207] width 807 height 367
click at [144, 253] on div "Loading... Cabinets Loading... TV Wall Loading... Flex Space Fourth Floor - Mez…" at bounding box center [403, 207] width 807 height 367
click at [226, 255] on div "Loading... Cabinets Loading... TV Wall Loading... Flex Space Fourth Floor - Mez…" at bounding box center [403, 207] width 807 height 367
click at [449, 262] on icon at bounding box center [449, 264] width 25 height 25
click at [399, 264] on div "Loading... Cabinets Loading... TV Wall Loading... Flex Space Fourth Floor - Mez…" at bounding box center [403, 207] width 807 height 367
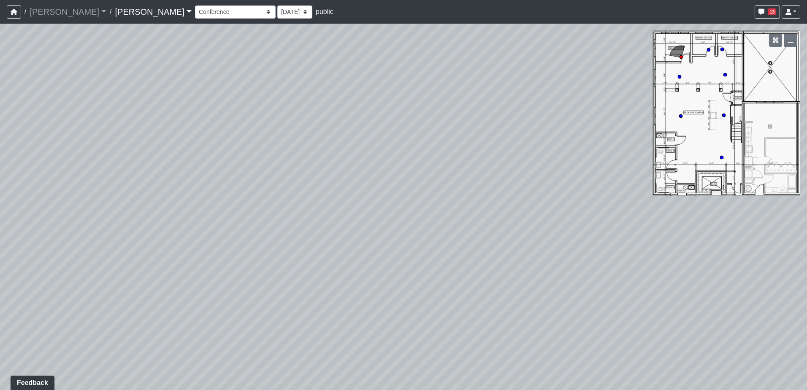
click at [213, 263] on div "Loading... Cabinets Loading... TV Wall Loading... Flex Space Fourth Floor - Mez…" at bounding box center [403, 207] width 807 height 367
click at [225, 272] on div "Loading... Cabinets Loading... TV Wall Loading... Flex Space Fourth Floor - Mez…" at bounding box center [403, 207] width 807 height 367
click at [205, 14] on select "Entry Kitchenette Lounge Pool Table Seating 1 Seating 2 Seating 3 Seating 4 Ban…" at bounding box center [235, 11] width 81 height 13
click at [195, 5] on select "Entry Kitchenette Lounge Pool Table Seating 1 Seating 2 Seating 3 Seating 4 Ban…" at bounding box center [235, 11] width 81 height 13
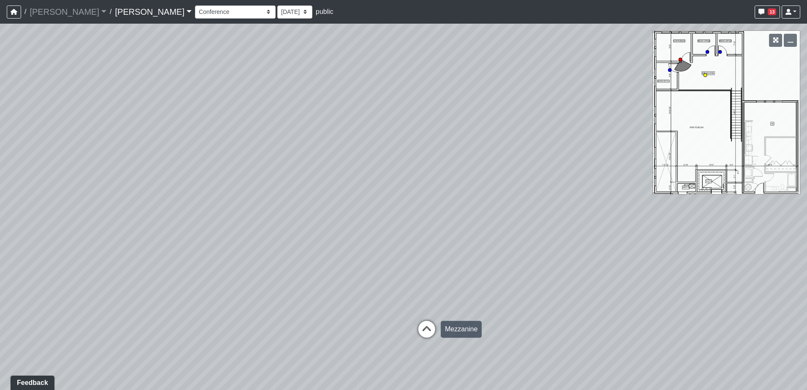
click at [425, 328] on icon at bounding box center [426, 333] width 25 height 25
drag, startPoint x: 286, startPoint y: 300, endPoint x: 429, endPoint y: 290, distance: 143.5
click at [494, 302] on div "Loading... Cabinets Loading... TV Wall Loading... Flex Space Fourth Floor - Mez…" at bounding box center [403, 207] width 807 height 367
drag, startPoint x: 316, startPoint y: 282, endPoint x: 418, endPoint y: 288, distance: 101.5
click at [434, 290] on div "Loading... Cabinets Loading... TV Wall Loading... Flex Space Fourth Floor - Mez…" at bounding box center [403, 207] width 807 height 367
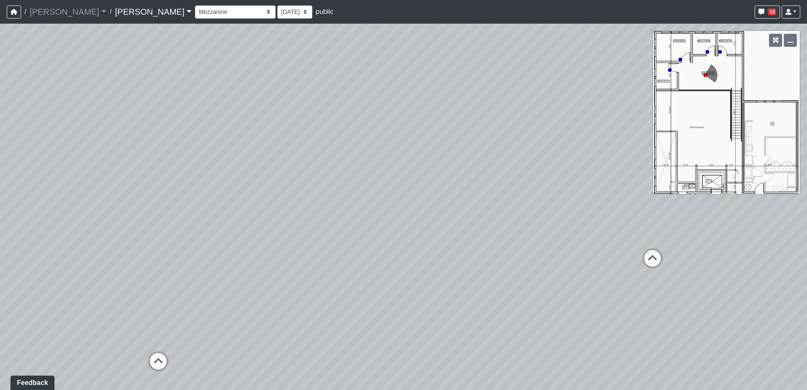
drag, startPoint x: 389, startPoint y: 297, endPoint x: 443, endPoint y: 302, distance: 53.5
click at [449, 304] on div "Loading... Cabinets Loading... TV Wall Loading... Flex Space Fourth Floor - Mez…" at bounding box center [403, 207] width 807 height 367
drag, startPoint x: 410, startPoint y: 303, endPoint x: 474, endPoint y: 304, distance: 64.2
click at [474, 304] on div "Loading... Cabinets Loading... TV Wall Loading... Flex Space Fourth Floor - Mez…" at bounding box center [403, 207] width 807 height 367
click at [286, 310] on div "Loading... Cabinets Loading... TV Wall Loading... Flex Space Fourth Floor - Mez…" at bounding box center [403, 207] width 807 height 367
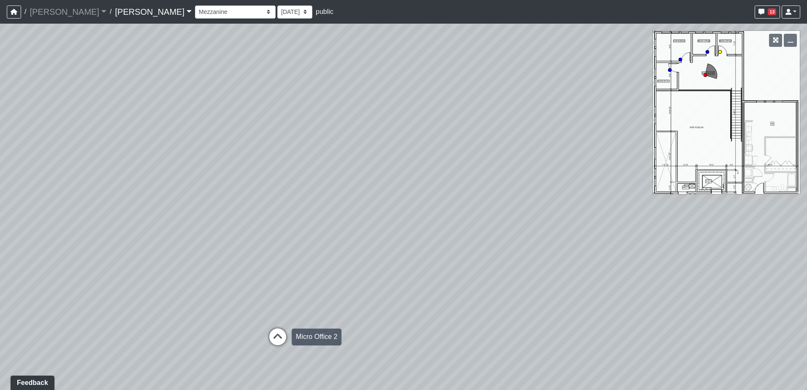
drag, startPoint x: 272, startPoint y: 342, endPoint x: 277, endPoint y: 336, distance: 7.8
click at [272, 342] on icon at bounding box center [277, 341] width 25 height 25
drag, startPoint x: 385, startPoint y: 306, endPoint x: 290, endPoint y: 295, distance: 95.3
click at [290, 295] on div "Loading... Cabinets Loading... TV Wall Loading... Flex Space Fourth Floor - Mez…" at bounding box center [403, 207] width 807 height 367
click at [274, 263] on div "Loading... Cabinets Loading... TV Wall Loading... Flex Space Fourth Floor - Mez…" at bounding box center [403, 207] width 807 height 367
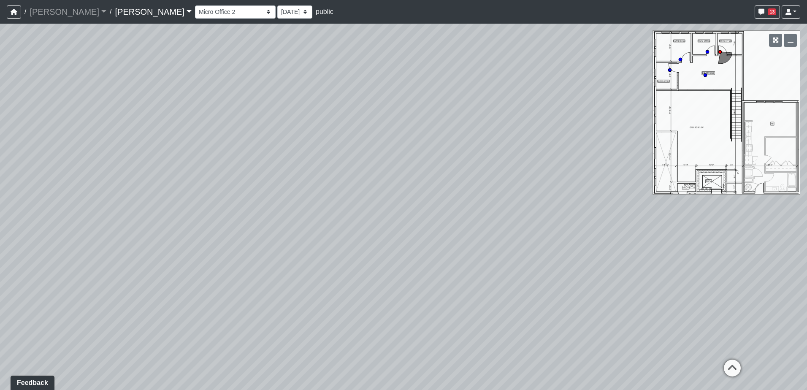
click at [209, 267] on div "Loading... Cabinets Loading... TV Wall Loading... Flex Space Fourth Floor - Mez…" at bounding box center [403, 207] width 807 height 367
click at [450, 279] on icon at bounding box center [453, 284] width 25 height 25
click at [203, 252] on div "Loading... Cabinets Loading... TV Wall Loading... Flex Space Fourth Floor - Mez…" at bounding box center [403, 207] width 807 height 367
click at [500, 209] on icon at bounding box center [496, 208] width 25 height 25
select select "gTxZykxo1Scuw7j732f7ds"
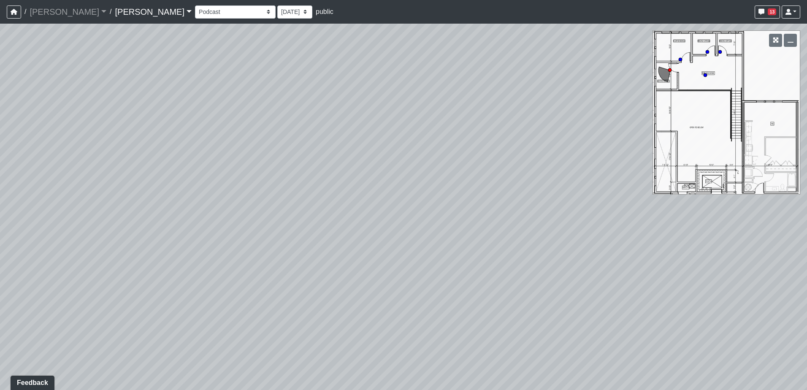
click at [386, 292] on div "Loading... Cabinets Loading... TV Wall Loading... Flex Space Fourth Floor - Mez…" at bounding box center [403, 207] width 807 height 367
click at [374, 266] on div "Loading... Cabinets Loading... TV Wall Loading... Flex Space Fourth Floor - Mez…" at bounding box center [403, 207] width 807 height 367
click at [277, 238] on div "Loading... Cabinets Loading... TV Wall Loading... Flex Space Fourth Floor - Mez…" at bounding box center [403, 207] width 807 height 367
